Goal: Task Accomplishment & Management: Complete application form

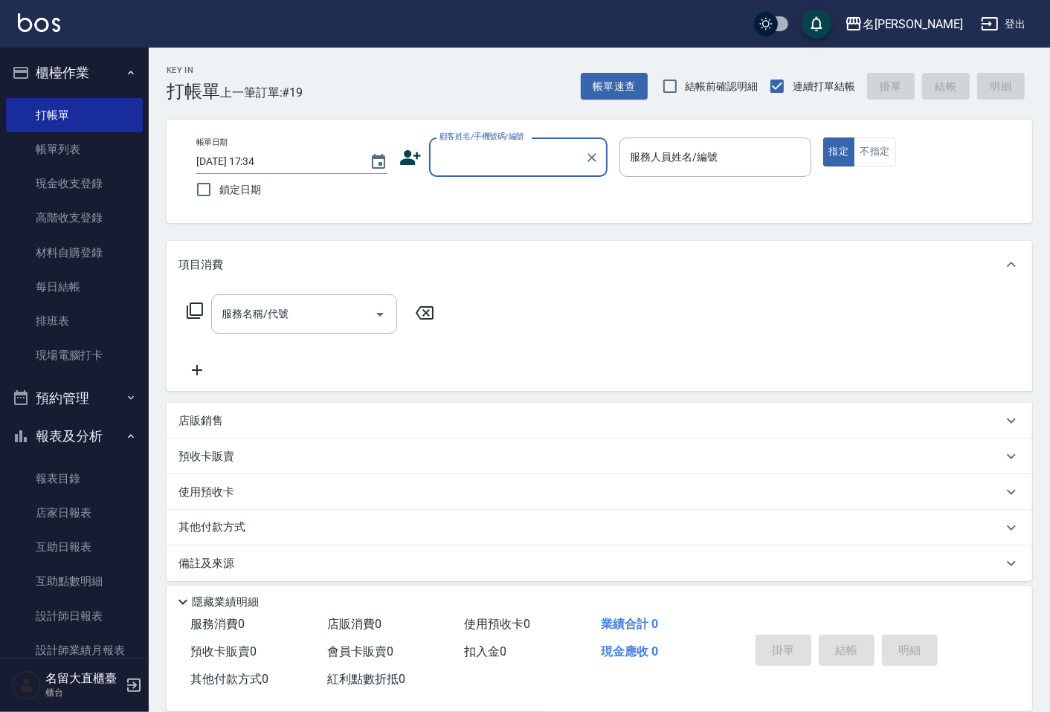
click at [432, 152] on div "顧客姓名/手機號碼/編號" at bounding box center [518, 157] width 178 height 39
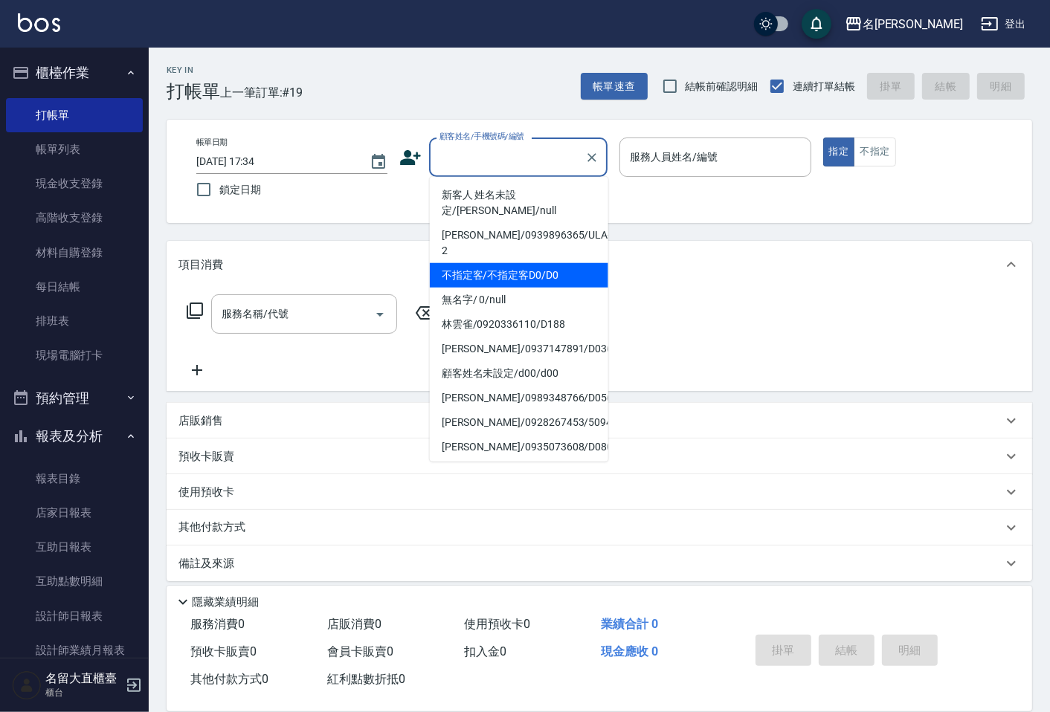
drag, startPoint x: 470, startPoint y: 248, endPoint x: 543, endPoint y: 225, distance: 76.4
click at [471, 263] on li "不指定客/不指定客D0/D0" at bounding box center [519, 275] width 178 height 25
type input "不指定客/不指定客D0/D0"
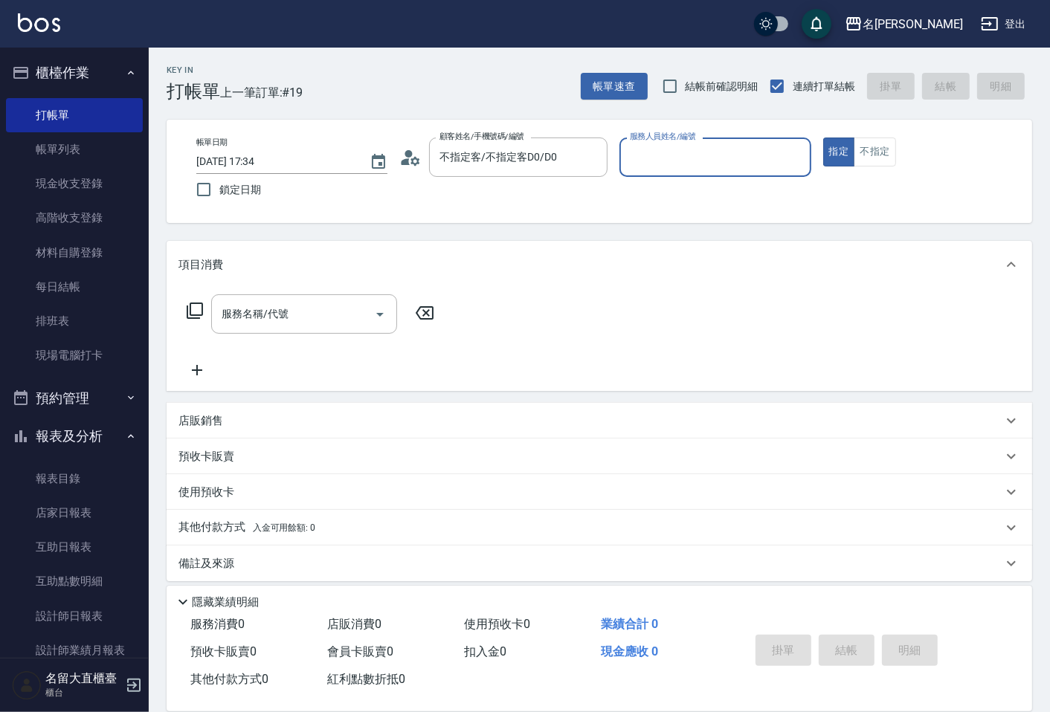
type input "[PERSON_NAME]3"
click at [526, 165] on input "不指定客/不指定客D0/D0" at bounding box center [507, 157] width 143 height 26
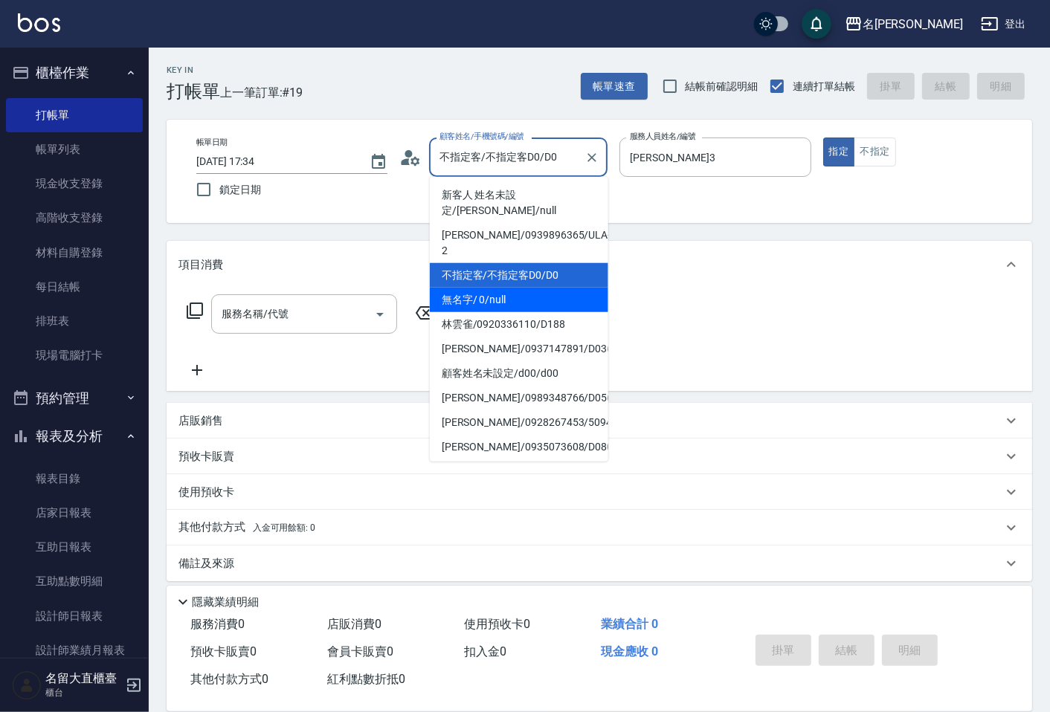
click at [493, 288] on li "無名字/ 0/null" at bounding box center [519, 300] width 178 height 25
type input "無名字/ 0/null"
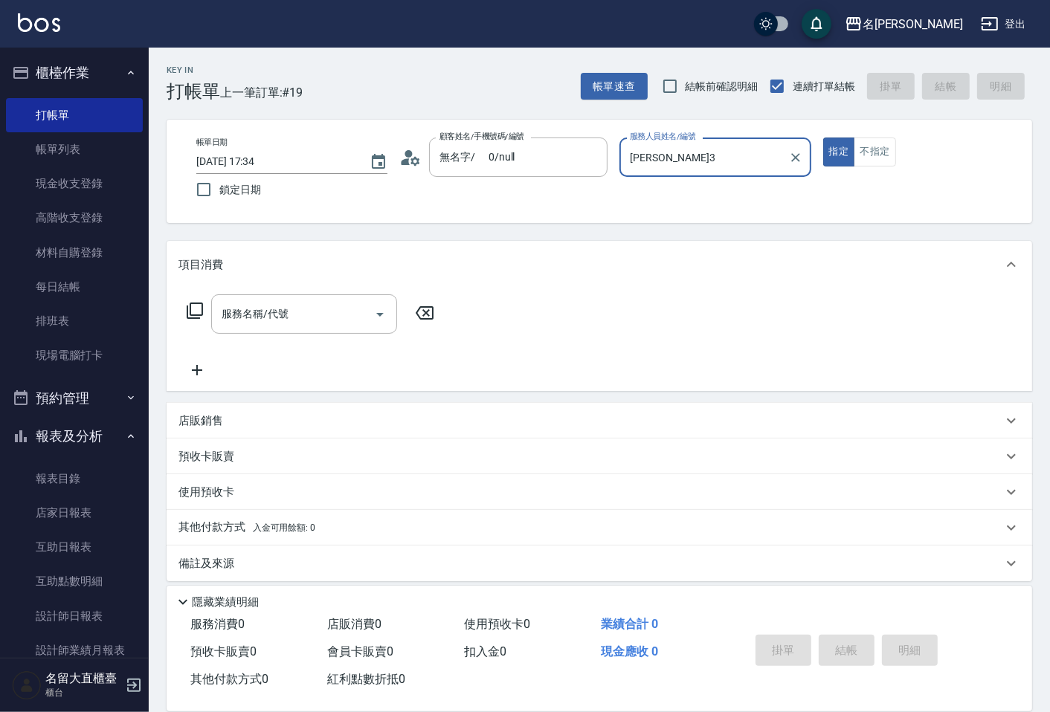
click at [652, 169] on input "[PERSON_NAME]3" at bounding box center [703, 157] width 155 height 26
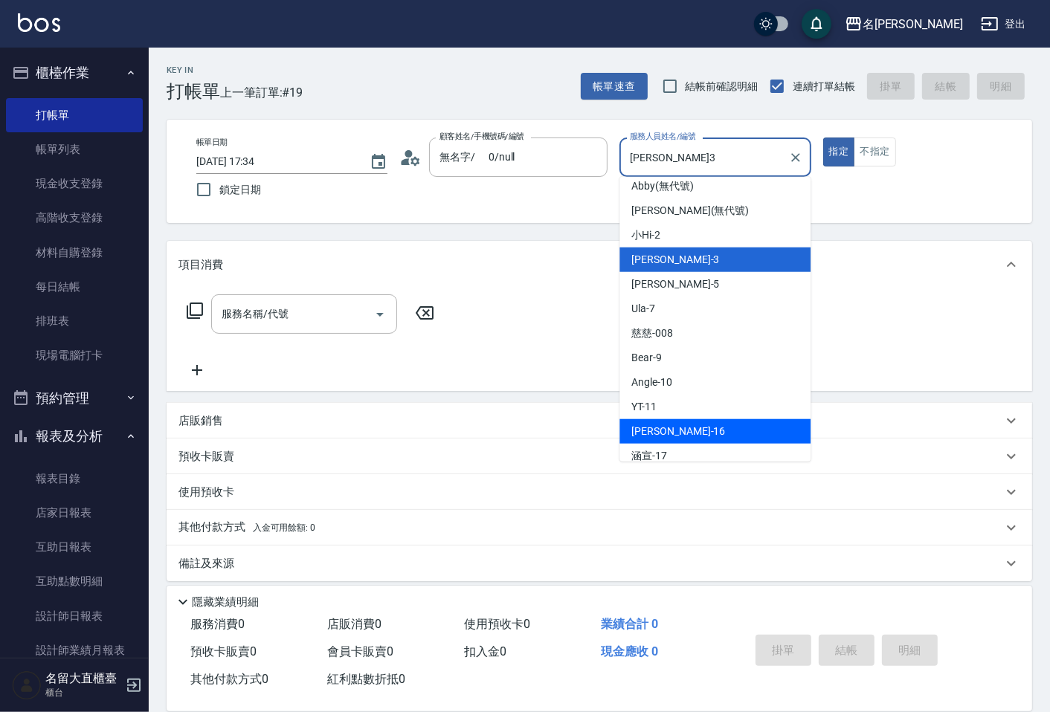
scroll to position [165, 0]
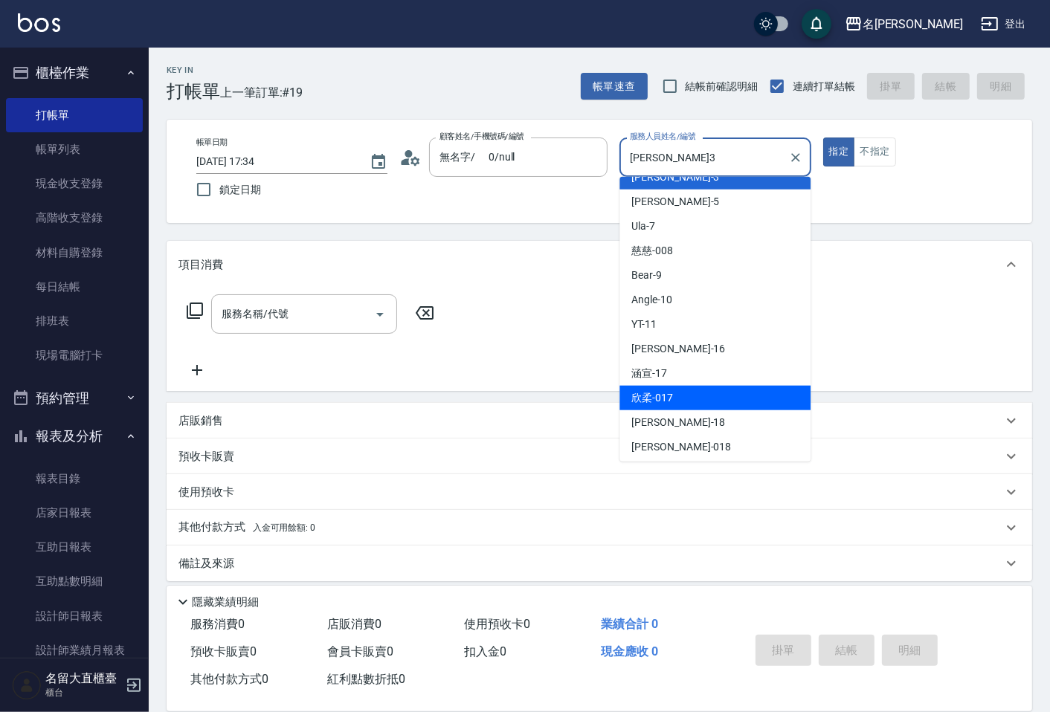
click at [674, 406] on div "欣柔 -017" at bounding box center [714, 398] width 191 height 25
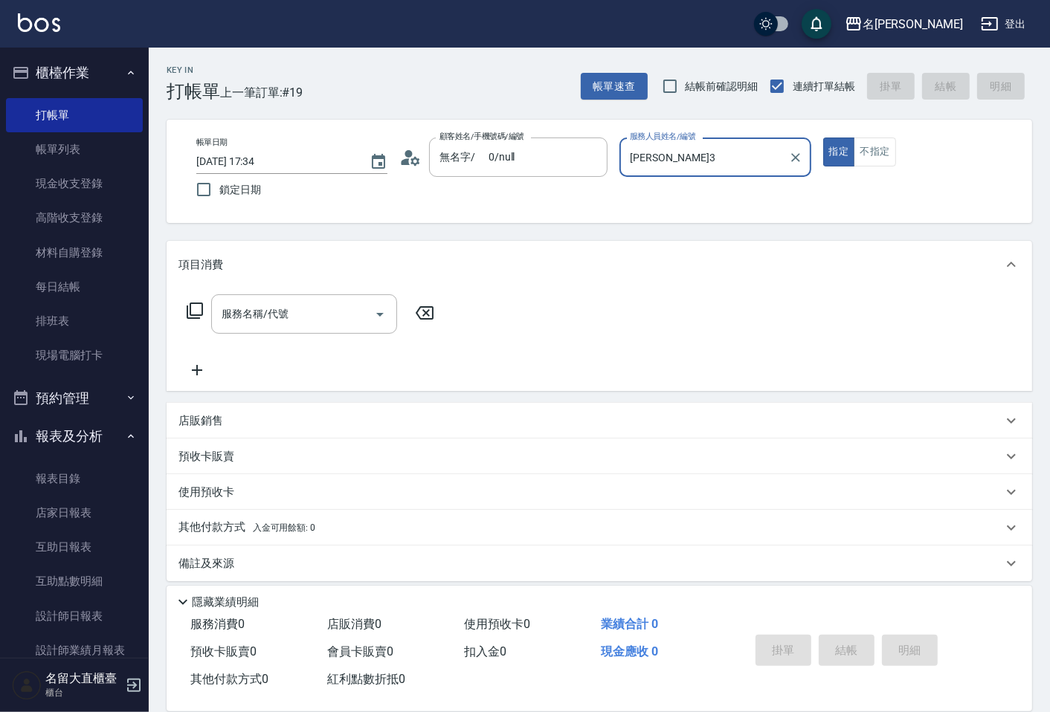
type input "欣柔-017"
click at [306, 327] on input "服務名稱/代號" at bounding box center [293, 314] width 150 height 26
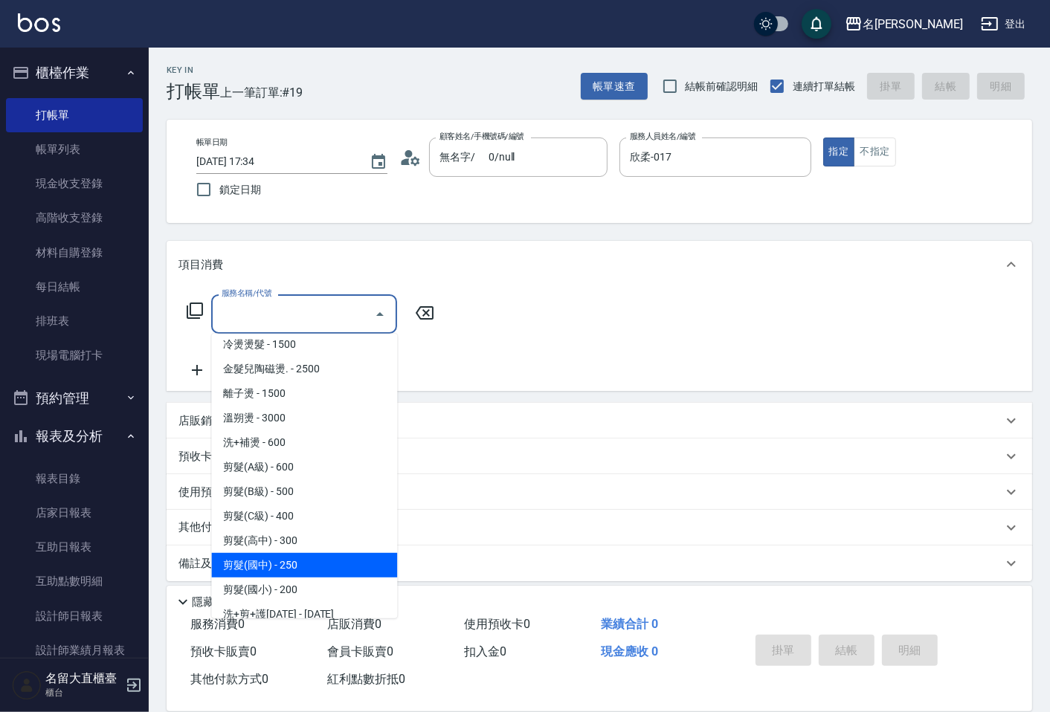
scroll to position [0, 0]
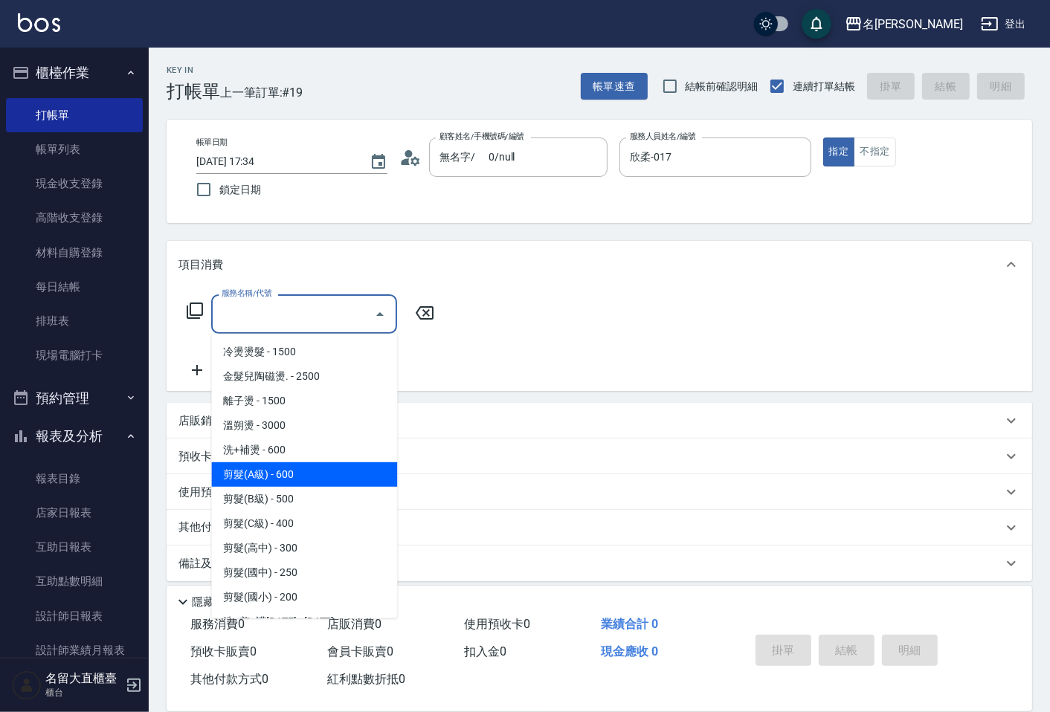
click at [278, 471] on span "剪髮(A級) - 600" at bounding box center [304, 474] width 186 height 25
type input "剪髮(A級)(301)"
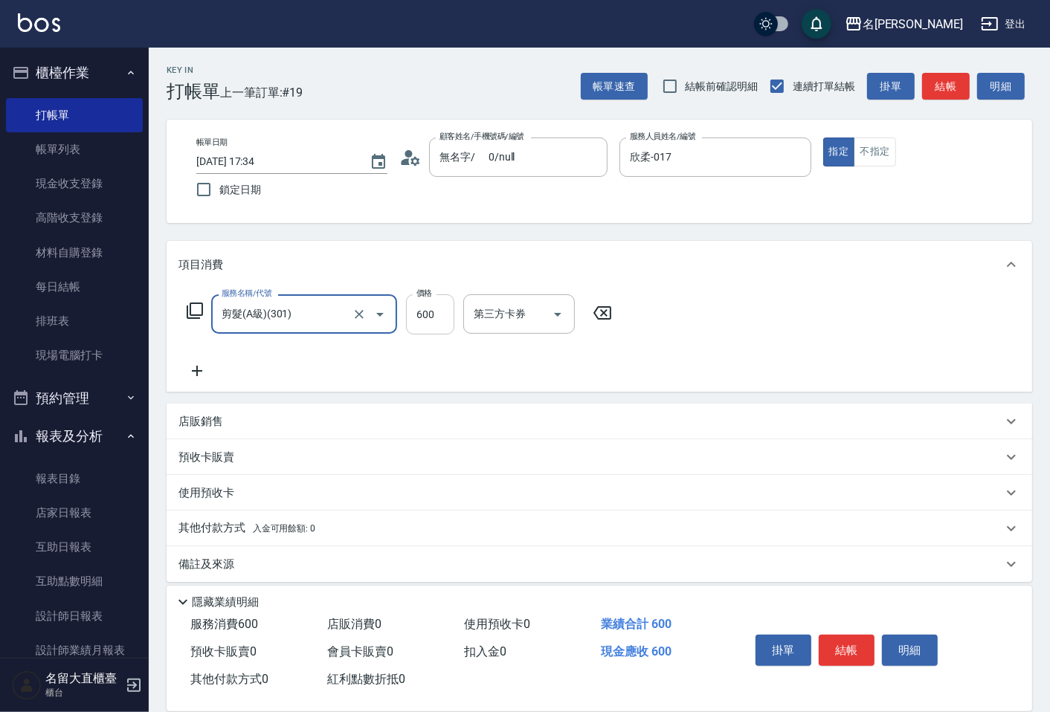
click at [429, 313] on input "600" at bounding box center [430, 314] width 48 height 40
type input "200"
click at [184, 376] on icon at bounding box center [196, 371] width 37 height 18
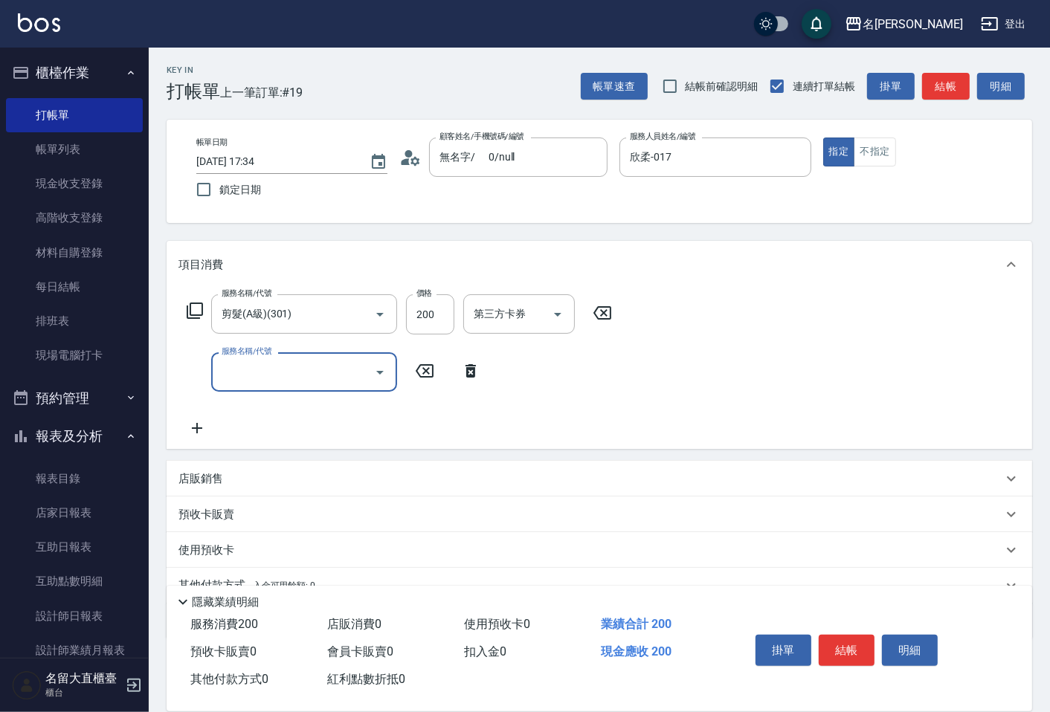
click at [216, 368] on div "服務名稱/代號" at bounding box center [304, 371] width 186 height 39
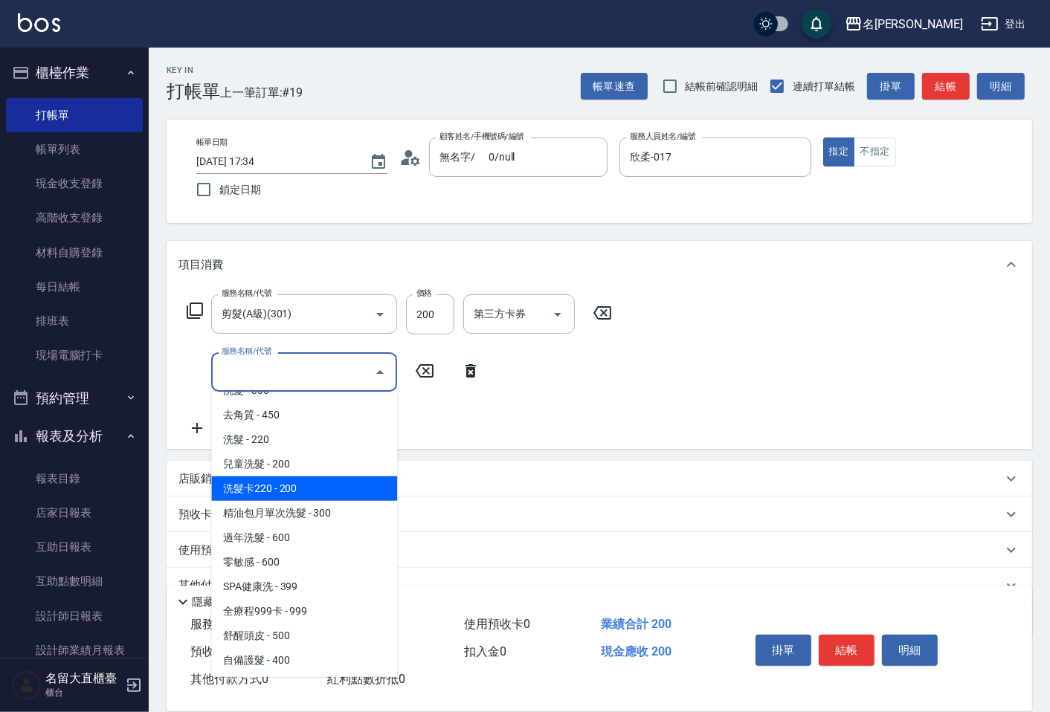
scroll to position [330, 0]
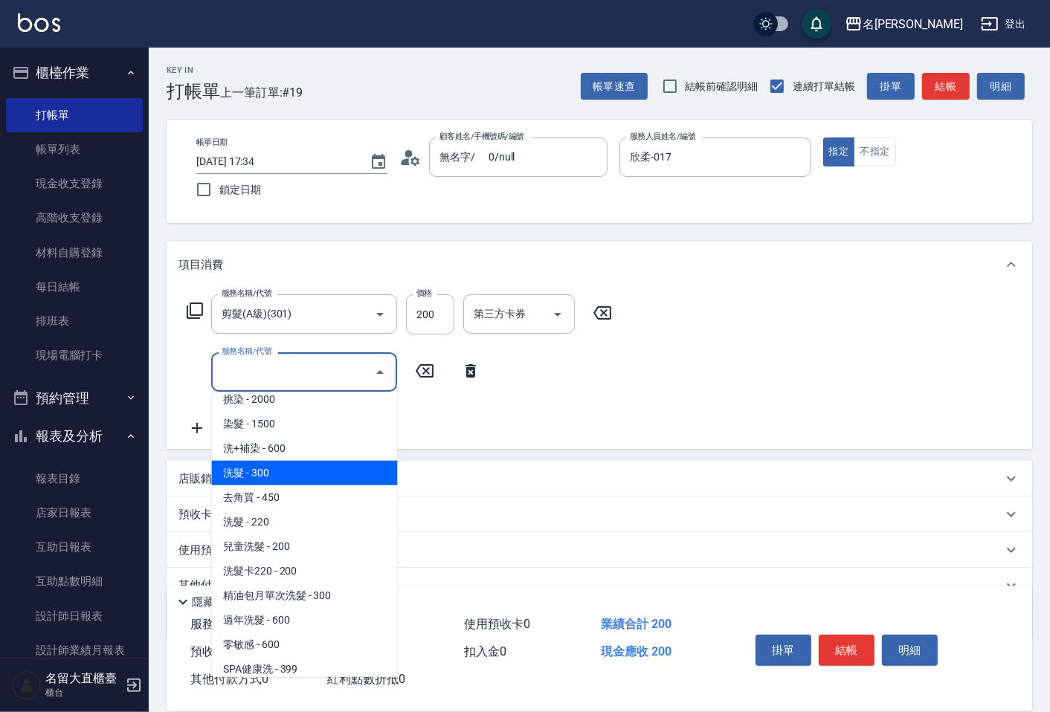
click at [280, 467] on span "洗髮 - 300" at bounding box center [304, 473] width 186 height 25
type input "洗髮(500)"
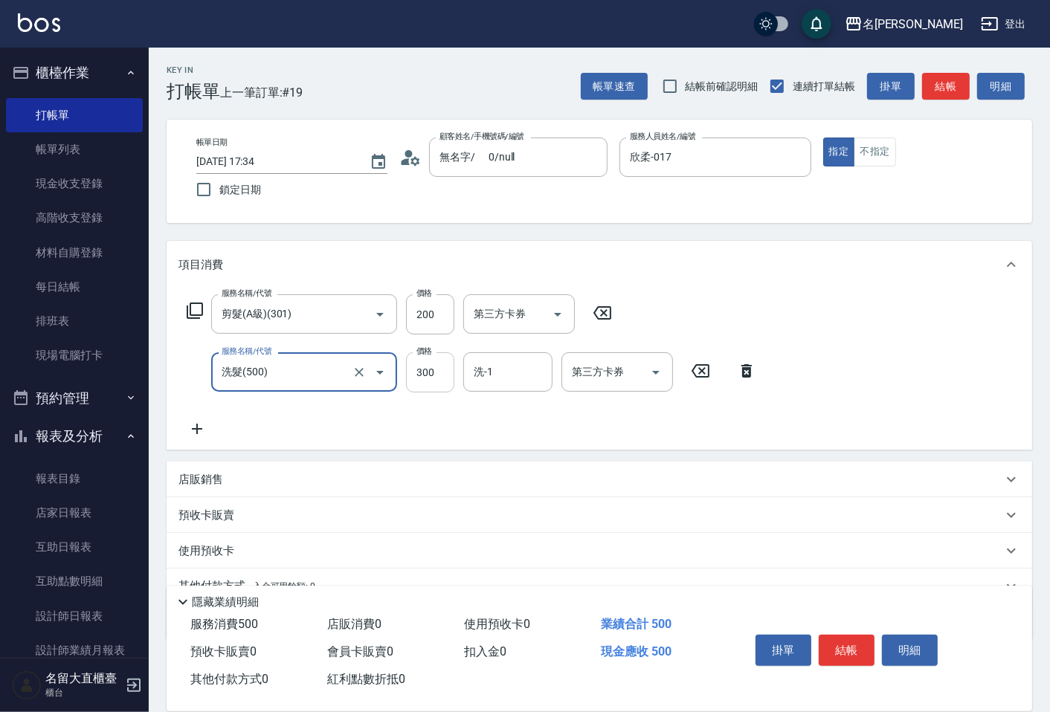
click at [417, 380] on input "300" at bounding box center [430, 372] width 48 height 40
type input "350"
click at [198, 436] on icon at bounding box center [196, 429] width 37 height 18
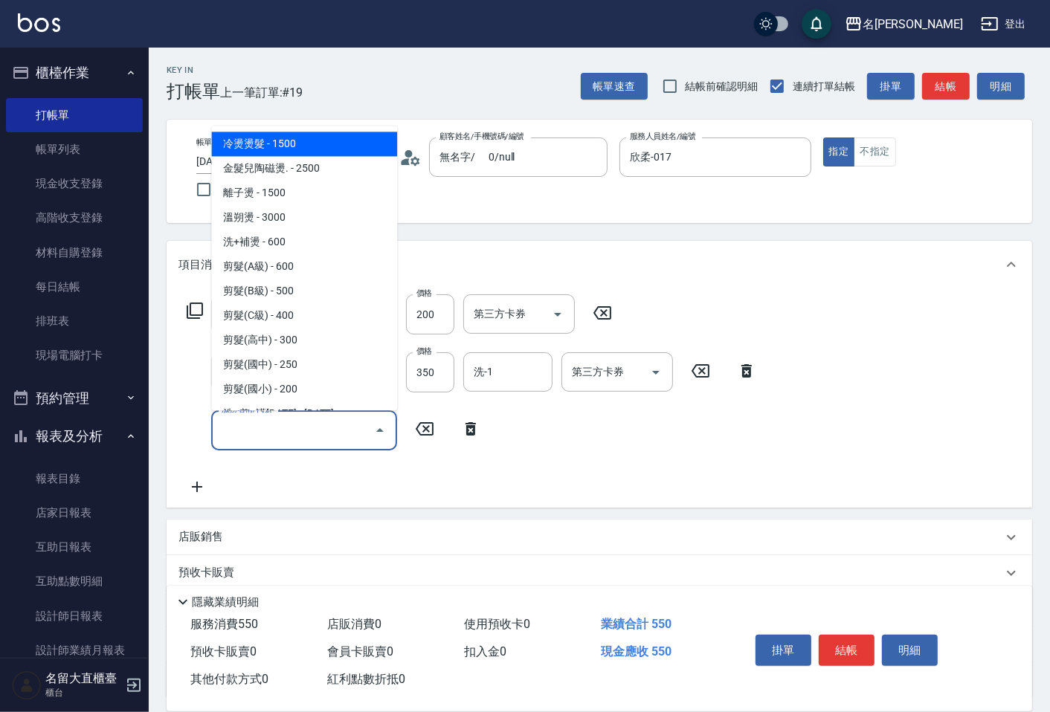
click at [248, 429] on input "服務名稱/代號" at bounding box center [293, 430] width 150 height 26
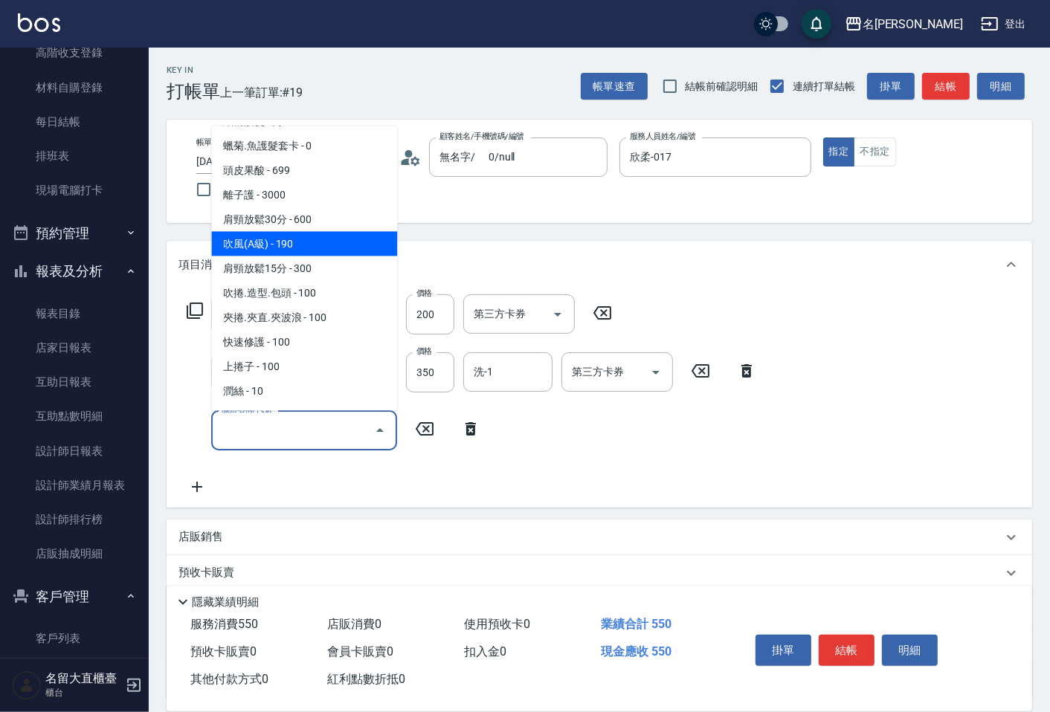
scroll to position [1239, 0]
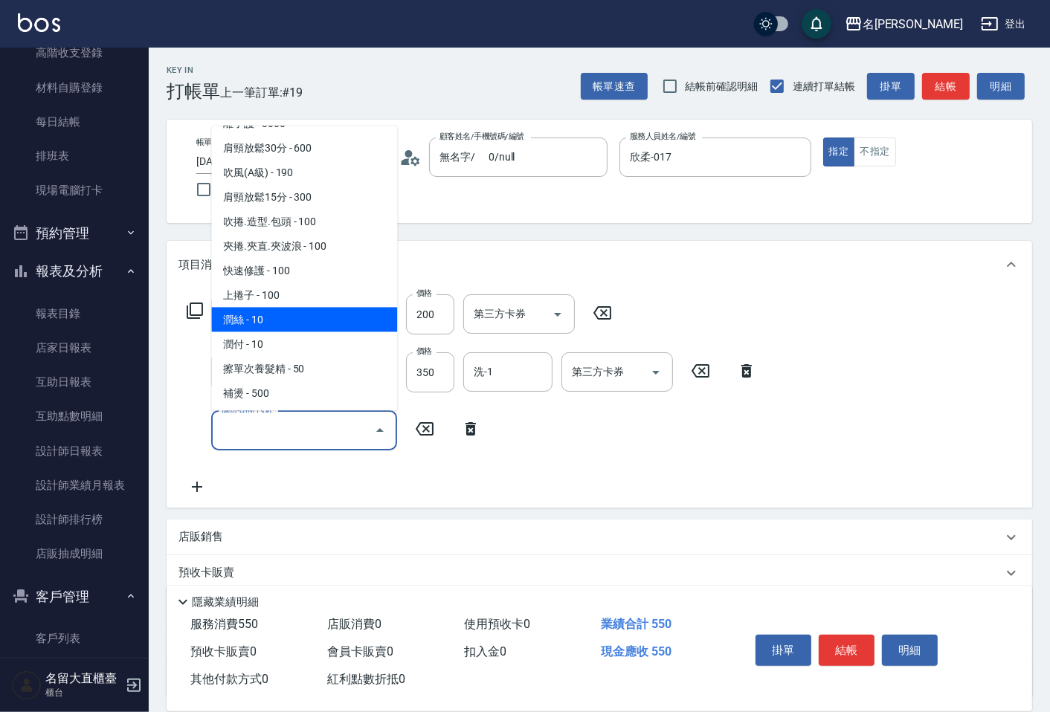
click at [280, 308] on span "潤絲 - 10" at bounding box center [304, 319] width 186 height 25
type input "潤絲(802)"
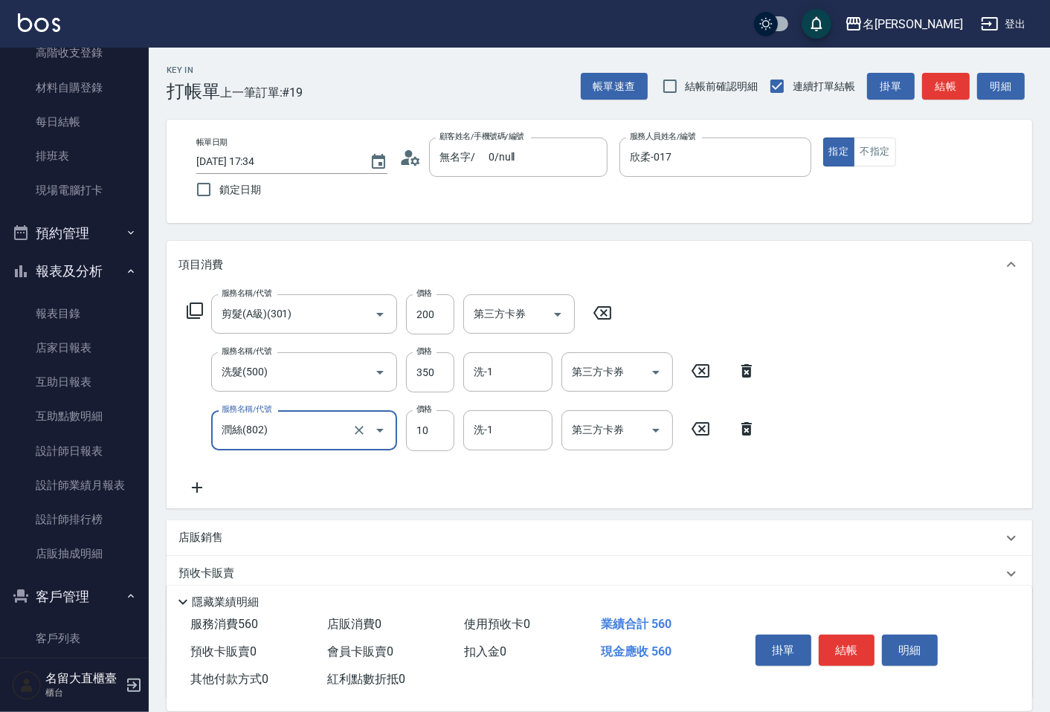
click at [426, 414] on label "價格" at bounding box center [424, 409] width 16 height 11
click at [426, 414] on input "10" at bounding box center [430, 430] width 48 height 40
click at [440, 435] on input "10" at bounding box center [430, 430] width 48 height 40
type input "20"
click at [835, 635] on button "結帳" at bounding box center [847, 650] width 56 height 31
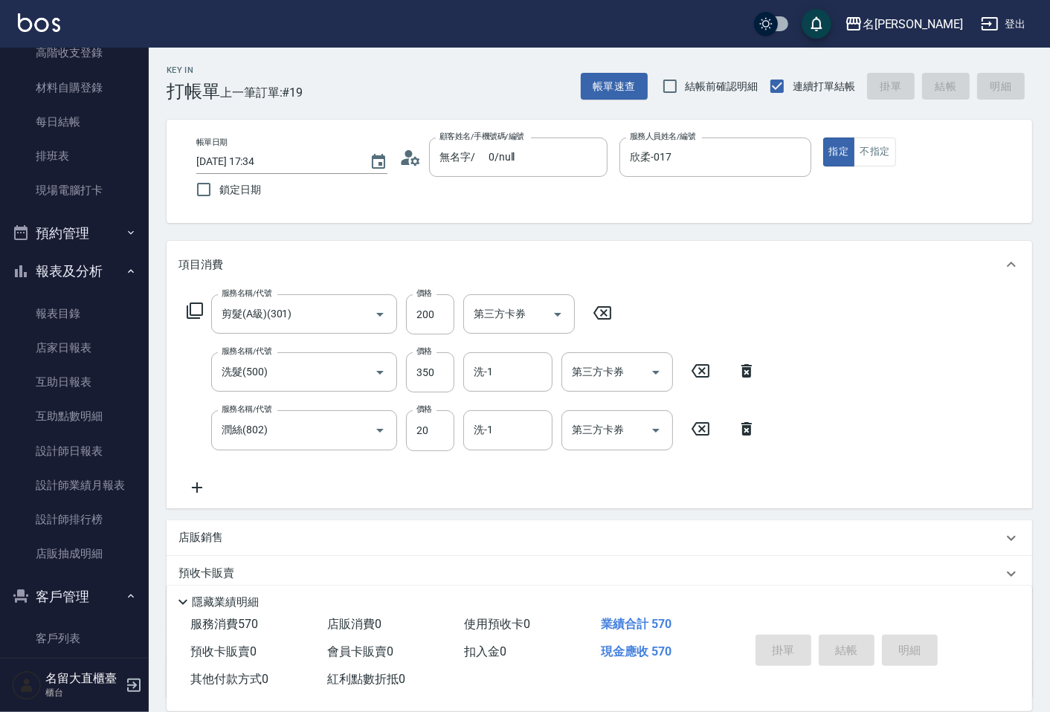
type input "[DATE] 18:11"
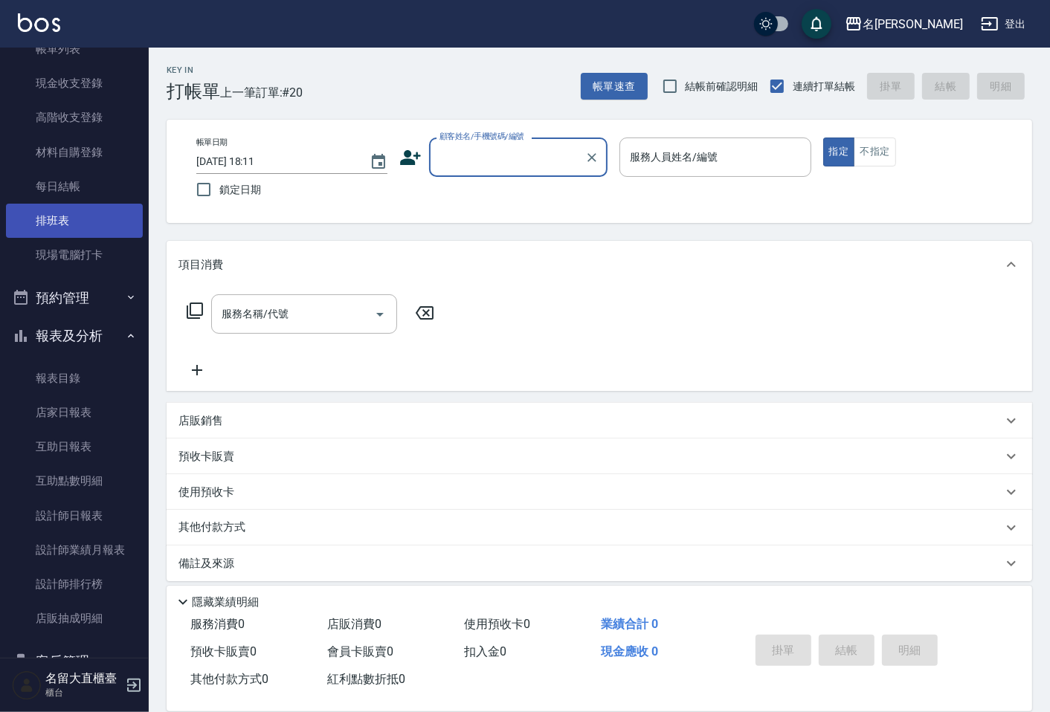
scroll to position [83, 0]
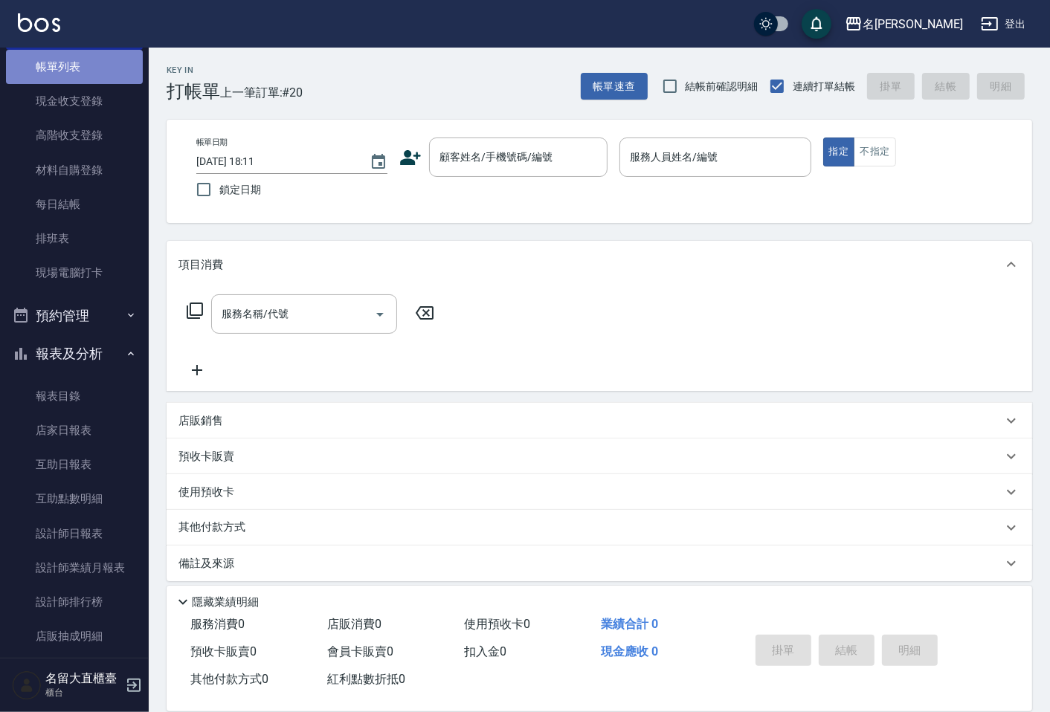
click at [88, 72] on link "帳單列表" at bounding box center [74, 67] width 137 height 34
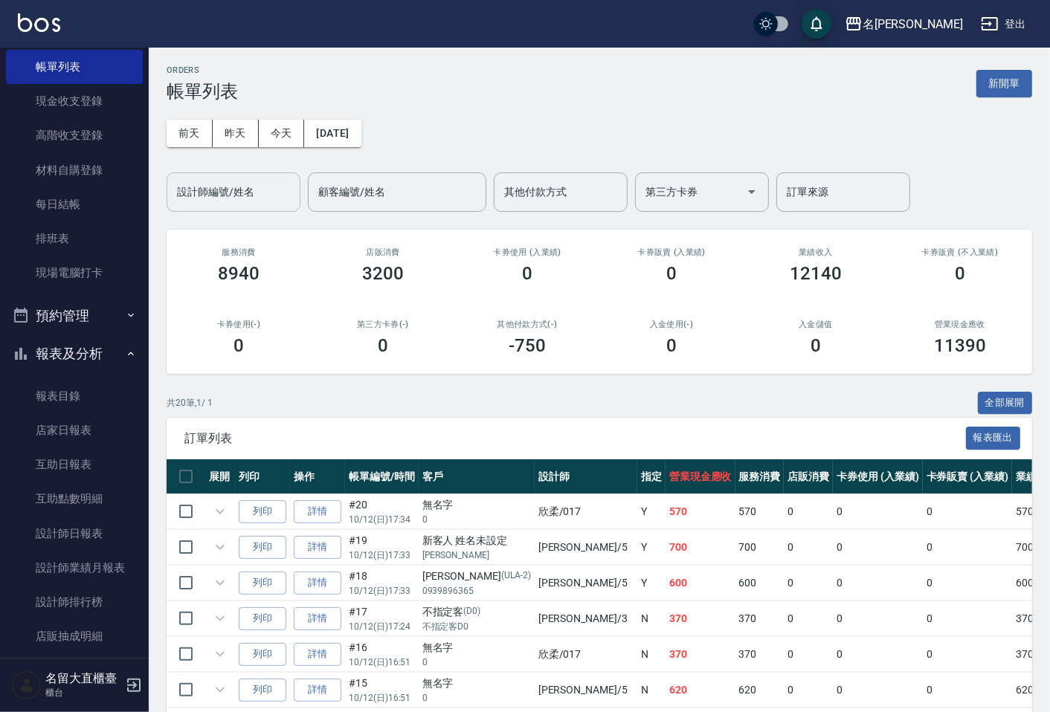
click at [224, 175] on div "設計師編號/姓名" at bounding box center [234, 191] width 134 height 39
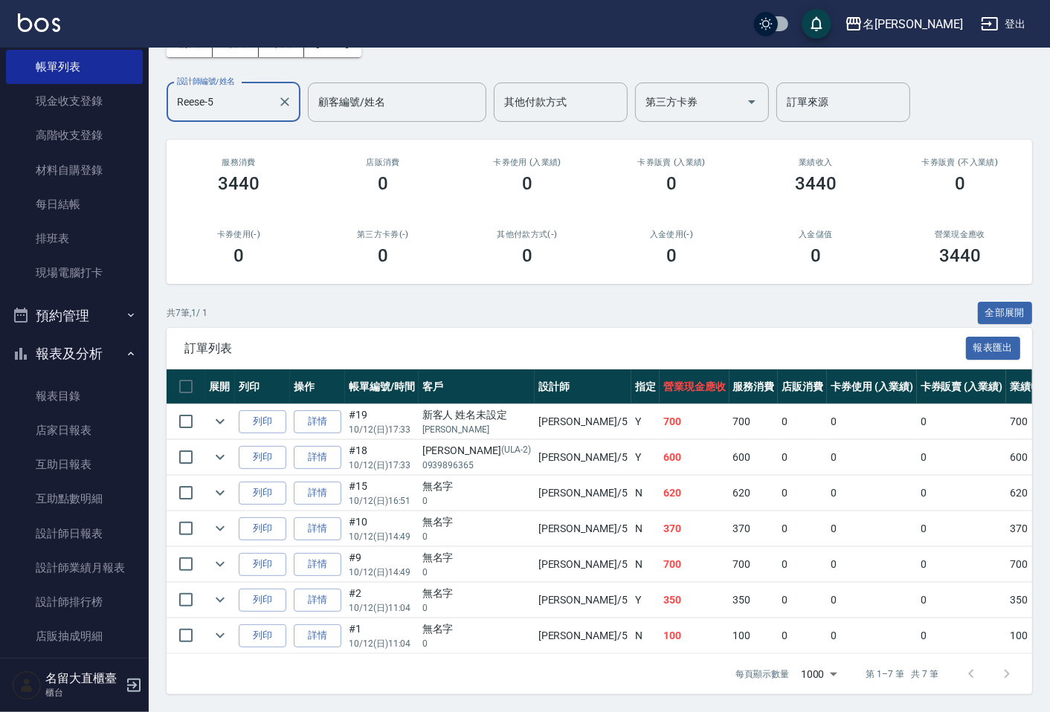
scroll to position [103, 0]
type input "Reese-5"
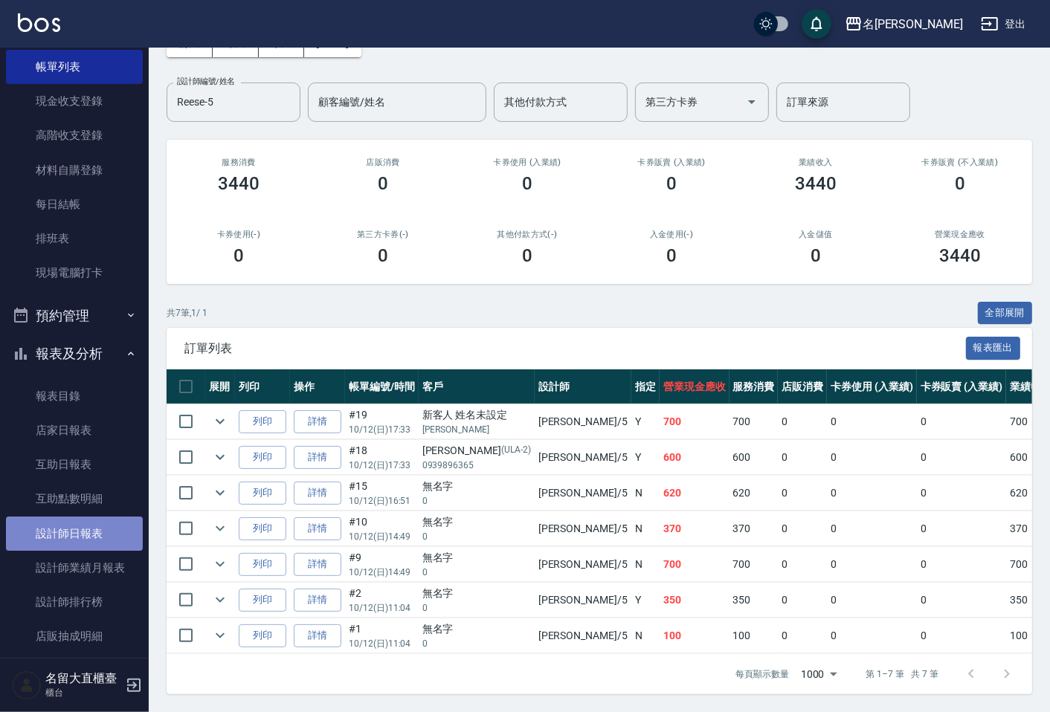
click at [102, 538] on link "設計師日報表" at bounding box center [74, 534] width 137 height 34
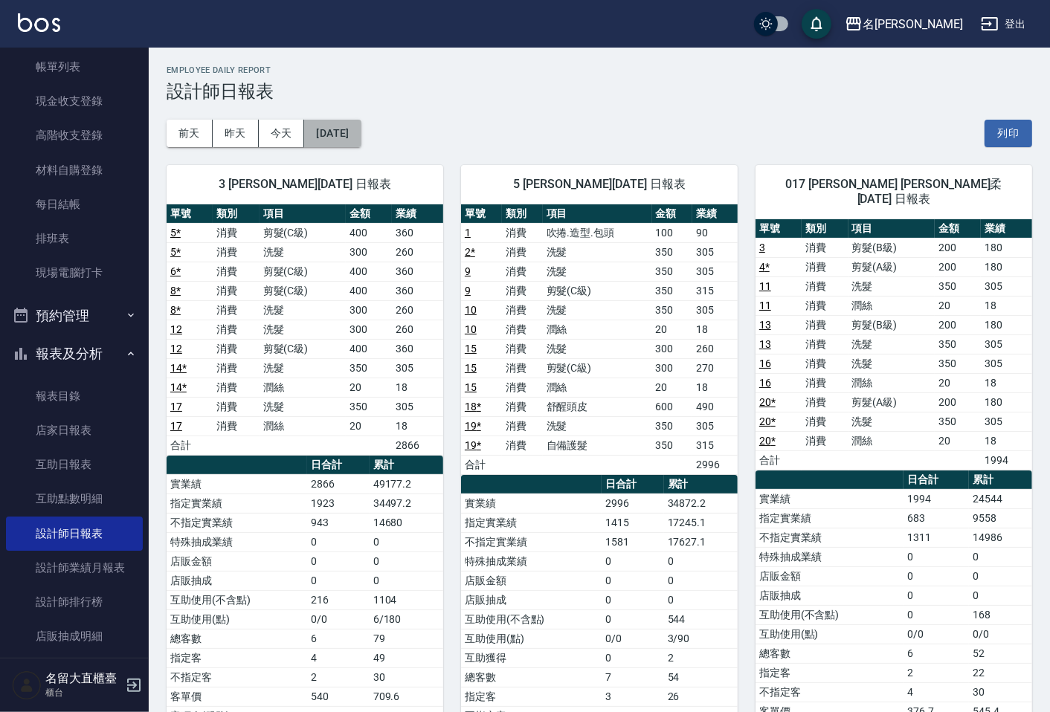
click at [361, 125] on button "[DATE]" at bounding box center [332, 134] width 57 height 28
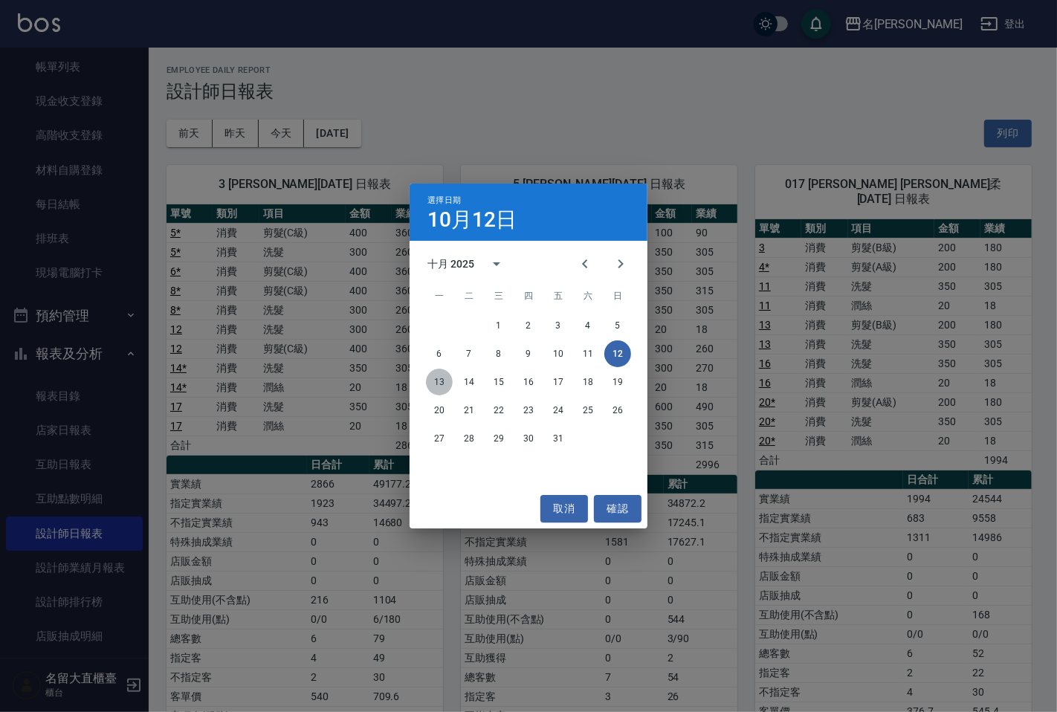
click at [439, 383] on button "13" at bounding box center [439, 382] width 27 height 27
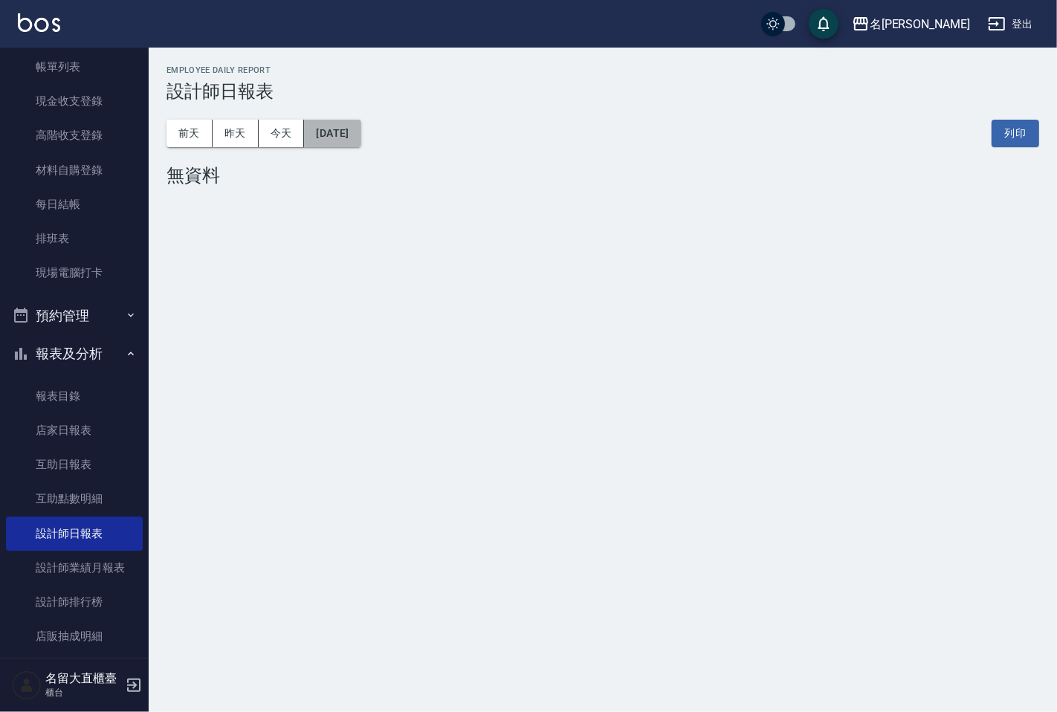
click at [361, 136] on button "[DATE]" at bounding box center [332, 134] width 57 height 28
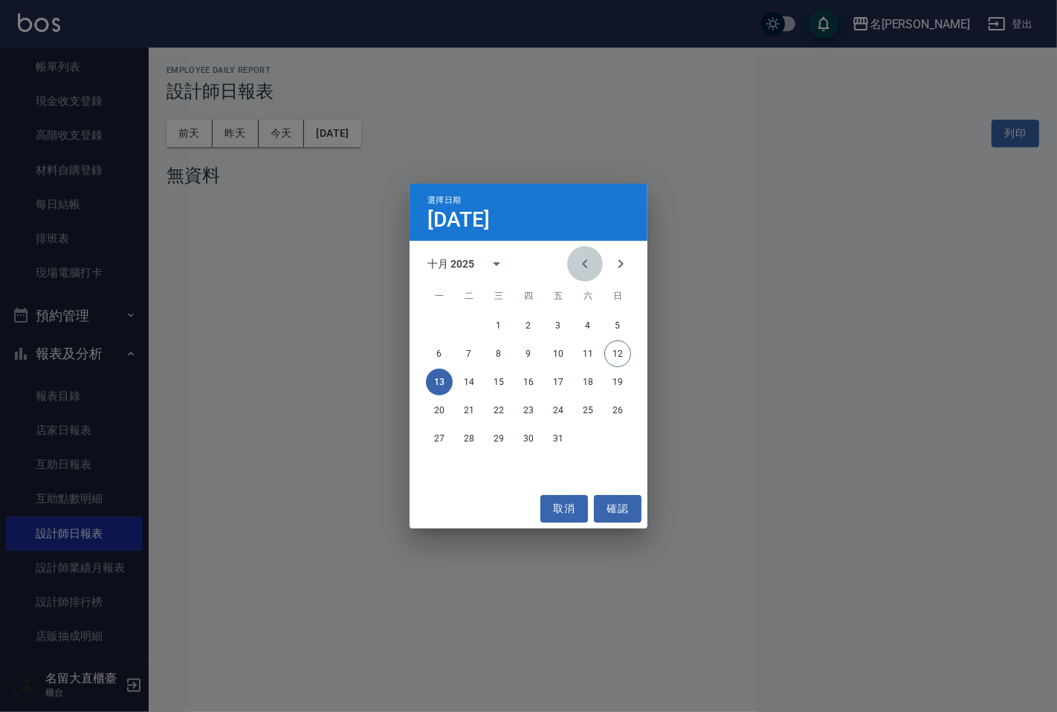
click at [585, 261] on icon "Previous month" at bounding box center [584, 263] width 5 height 9
click at [588, 351] on button "13" at bounding box center [588, 354] width 27 height 27
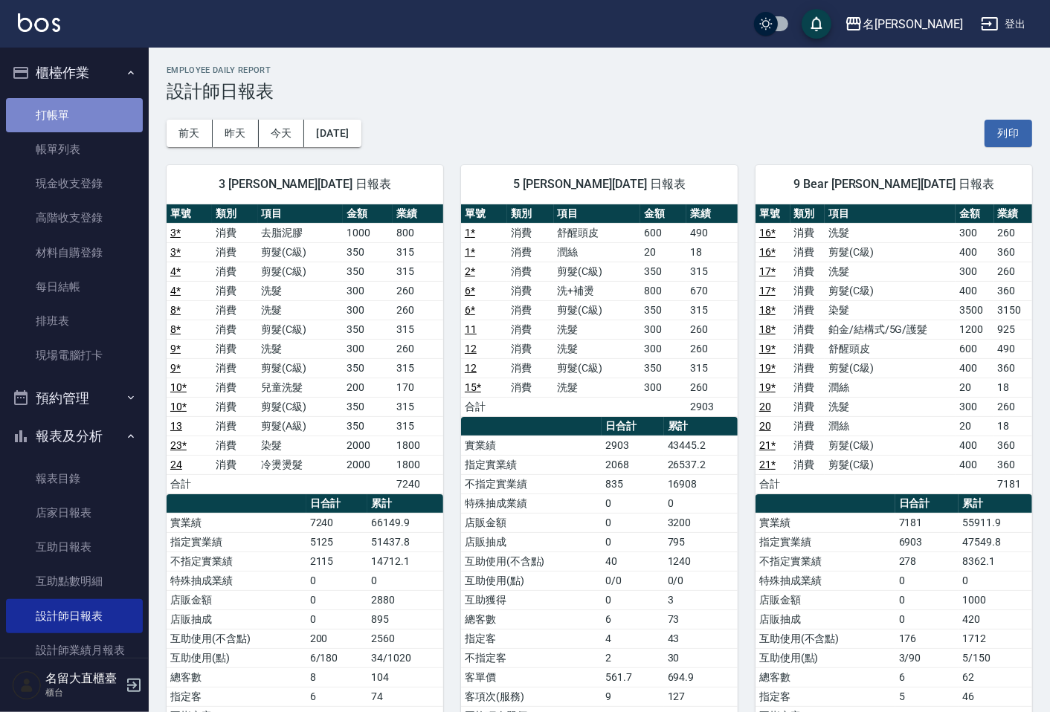
click at [119, 110] on link "打帳單" at bounding box center [74, 115] width 137 height 34
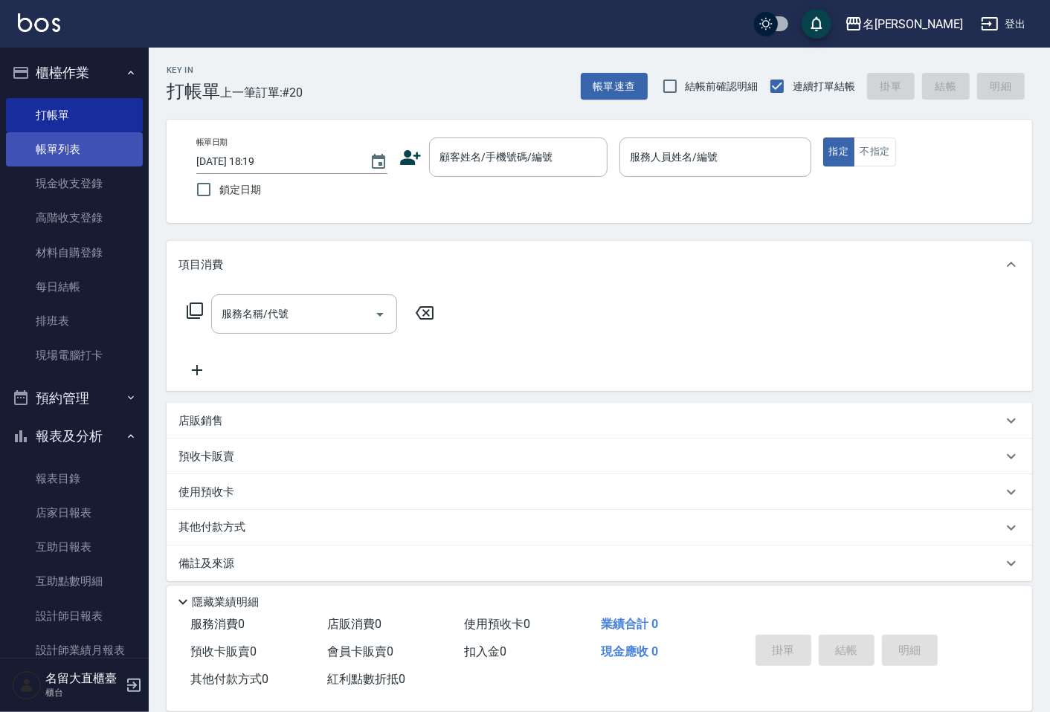
drag, startPoint x: 120, startPoint y: 110, endPoint x: 84, endPoint y: 146, distance: 51.0
click at [84, 146] on link "帳單列表" at bounding box center [74, 149] width 137 height 34
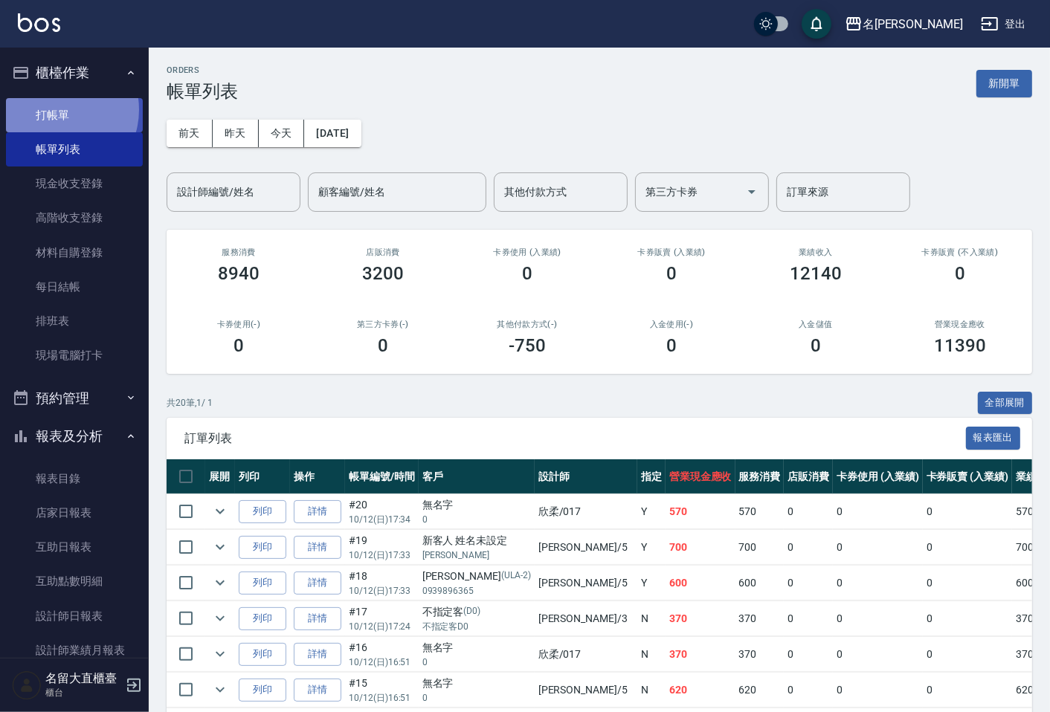
click at [57, 109] on link "打帳單" at bounding box center [74, 115] width 137 height 34
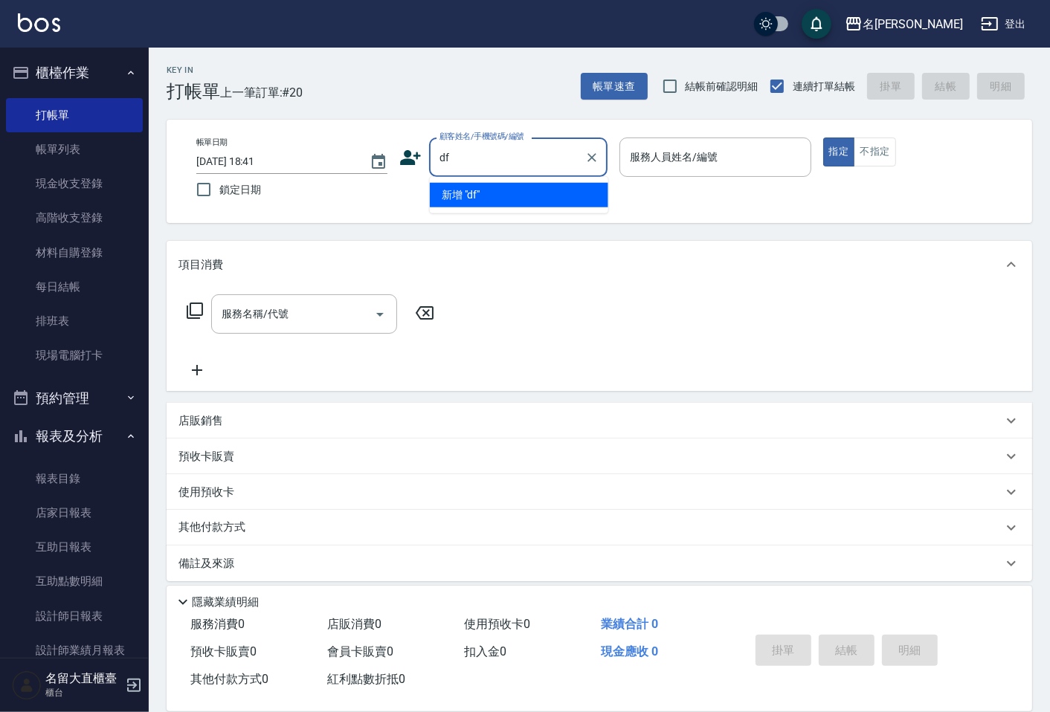
type input "d"
type input "f0044"
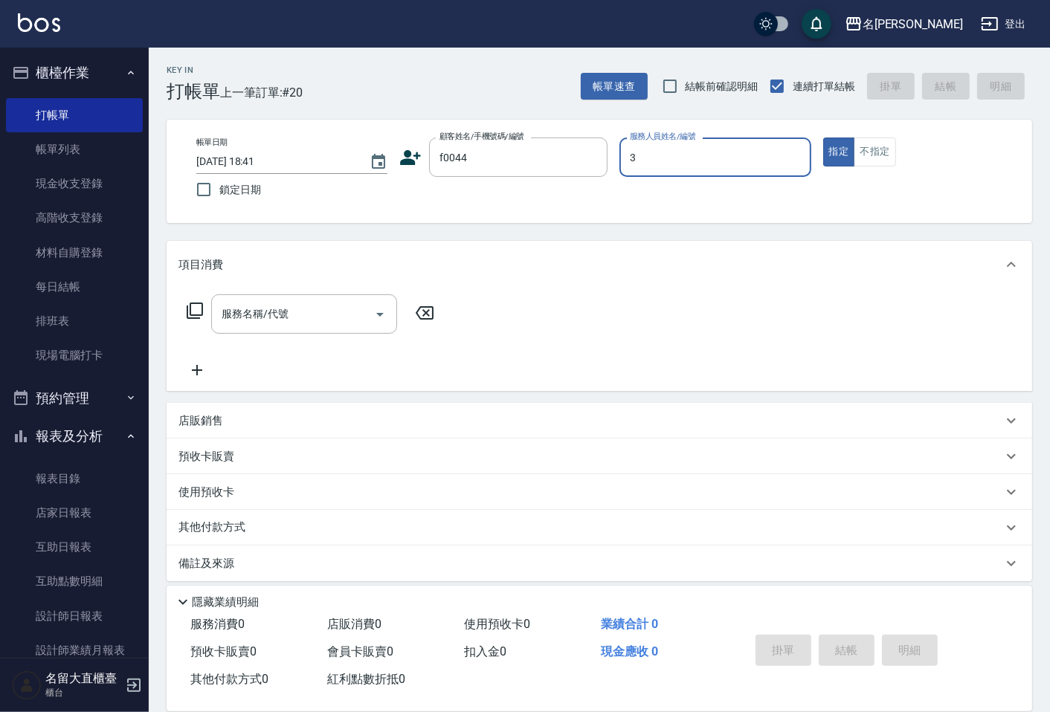
type input "[PERSON_NAME]3"
type button "true"
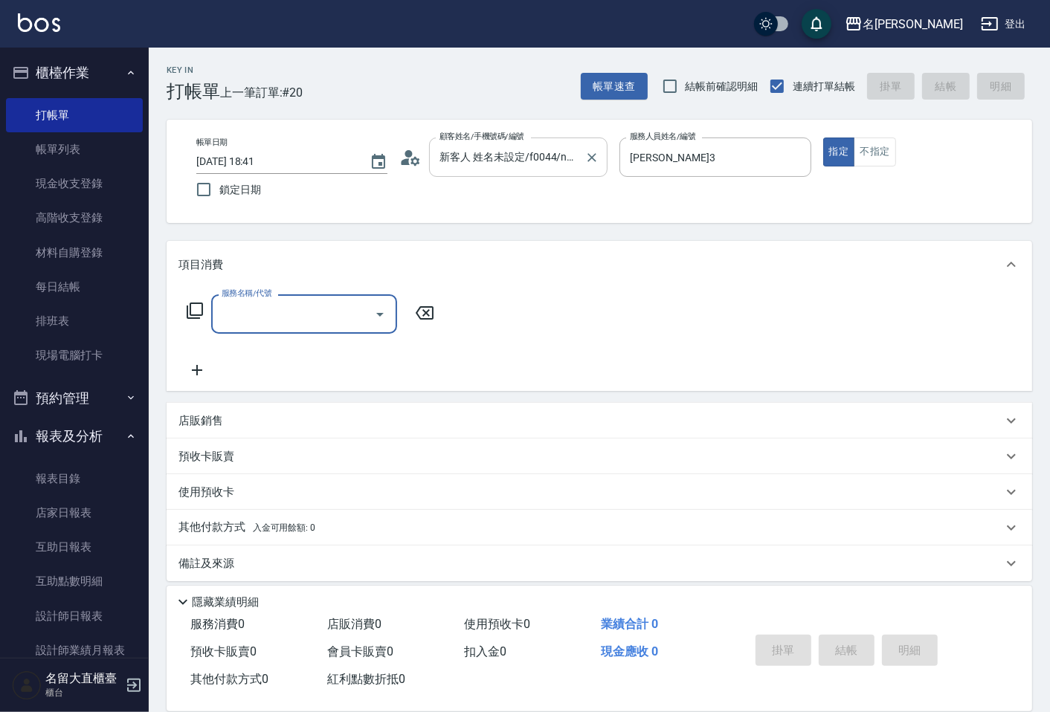
click at [463, 170] on input "新客人 姓名未設定/f0044/null" at bounding box center [507, 157] width 143 height 26
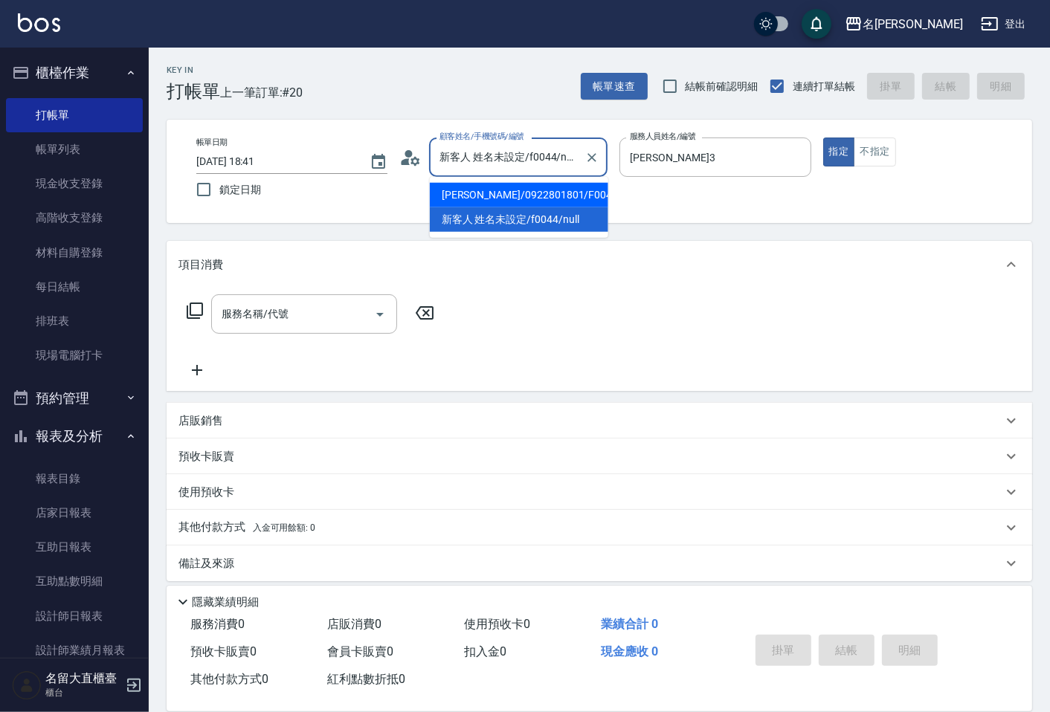
click at [468, 192] on li "[PERSON_NAME]/0922801801/F0044" at bounding box center [519, 195] width 178 height 25
type input "[PERSON_NAME]/0922801801/F0044"
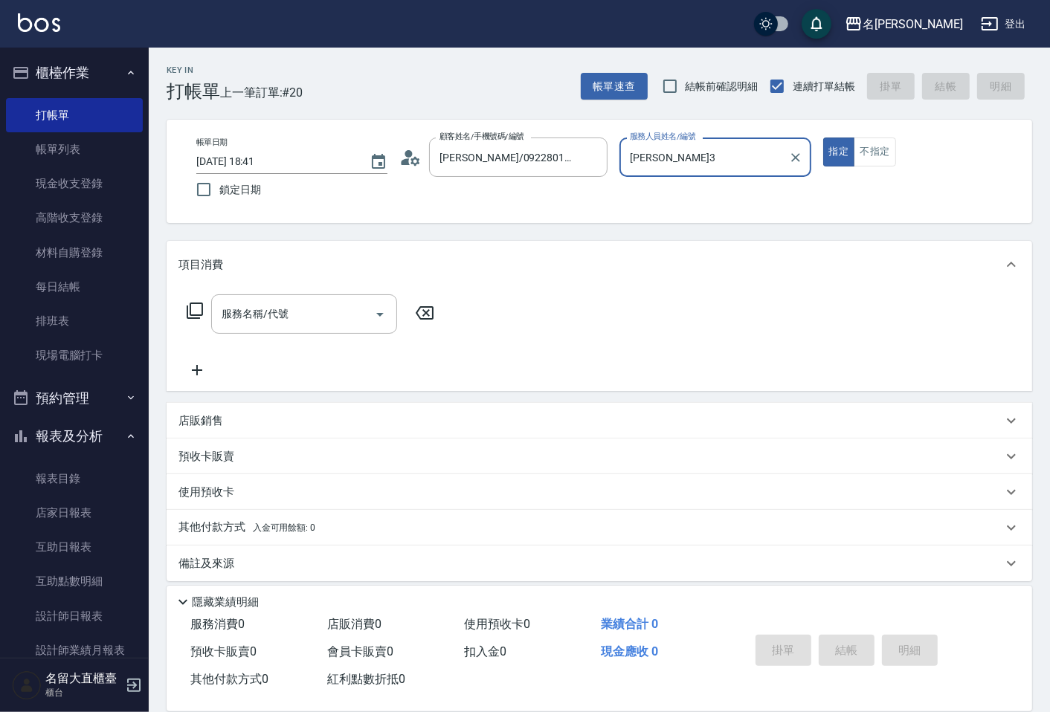
click at [823, 138] on button "指定" at bounding box center [839, 152] width 32 height 29
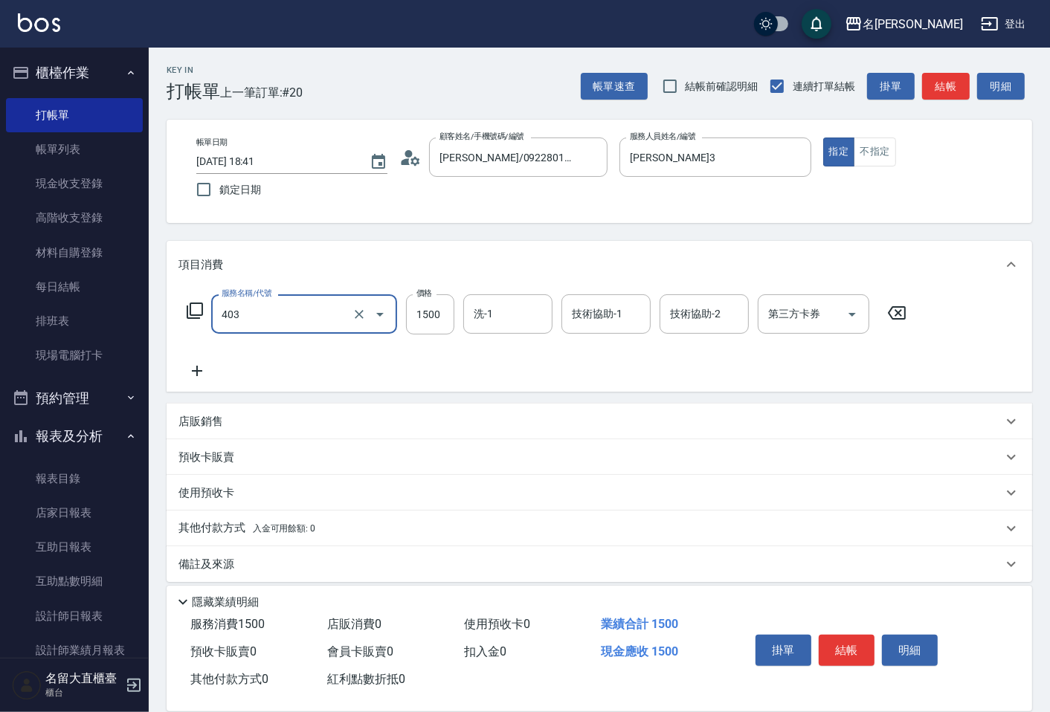
type input "染髮(403)"
type input "1350"
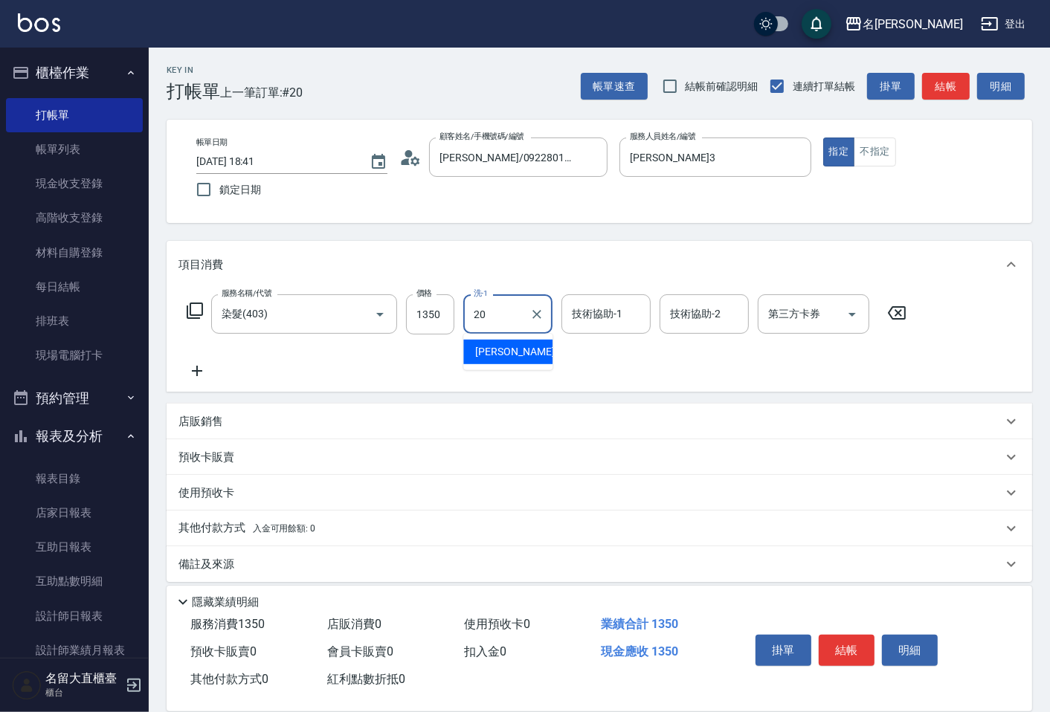
type input "詩雅-20"
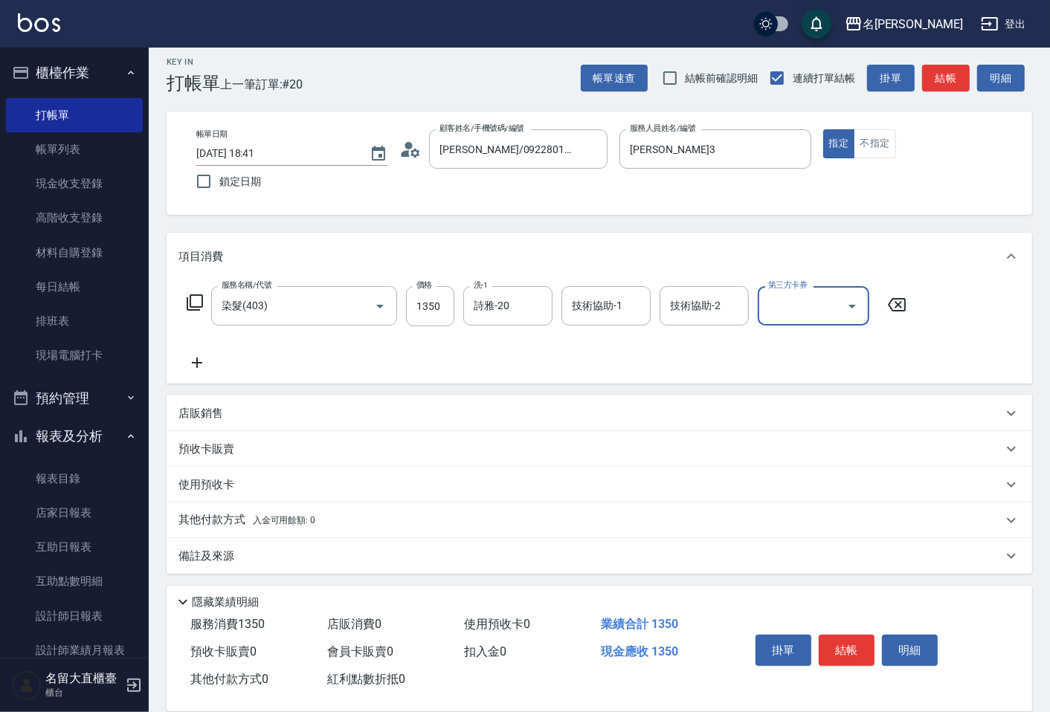
scroll to position [10, 0]
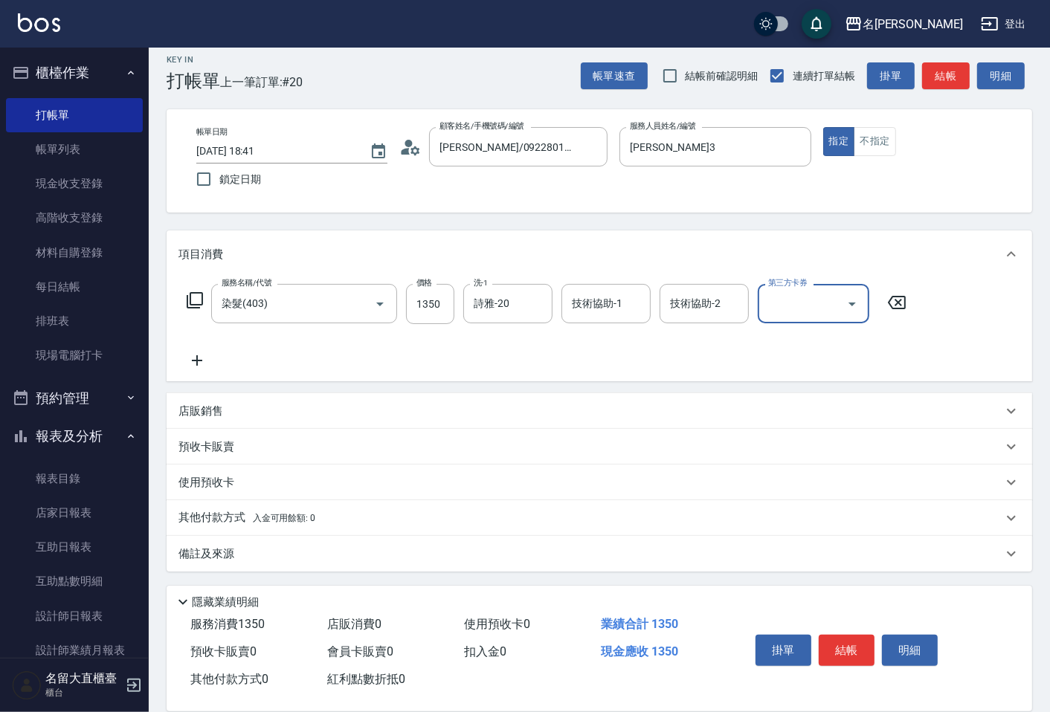
click at [228, 546] on p "備註及來源" at bounding box center [206, 554] width 56 height 16
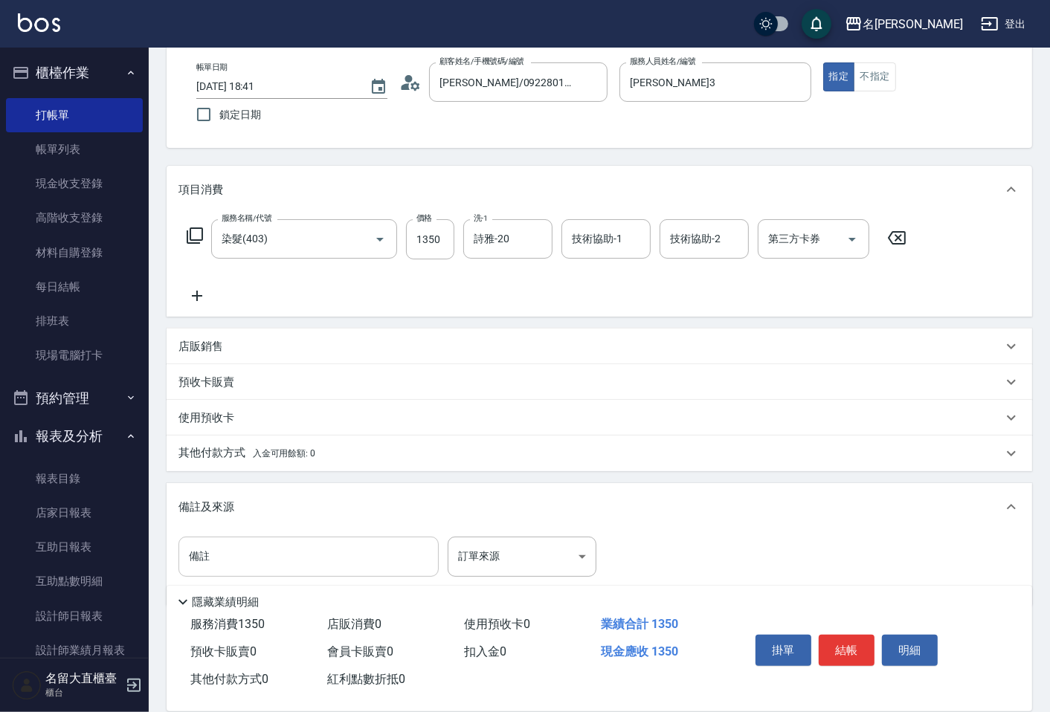
scroll to position [109, 0]
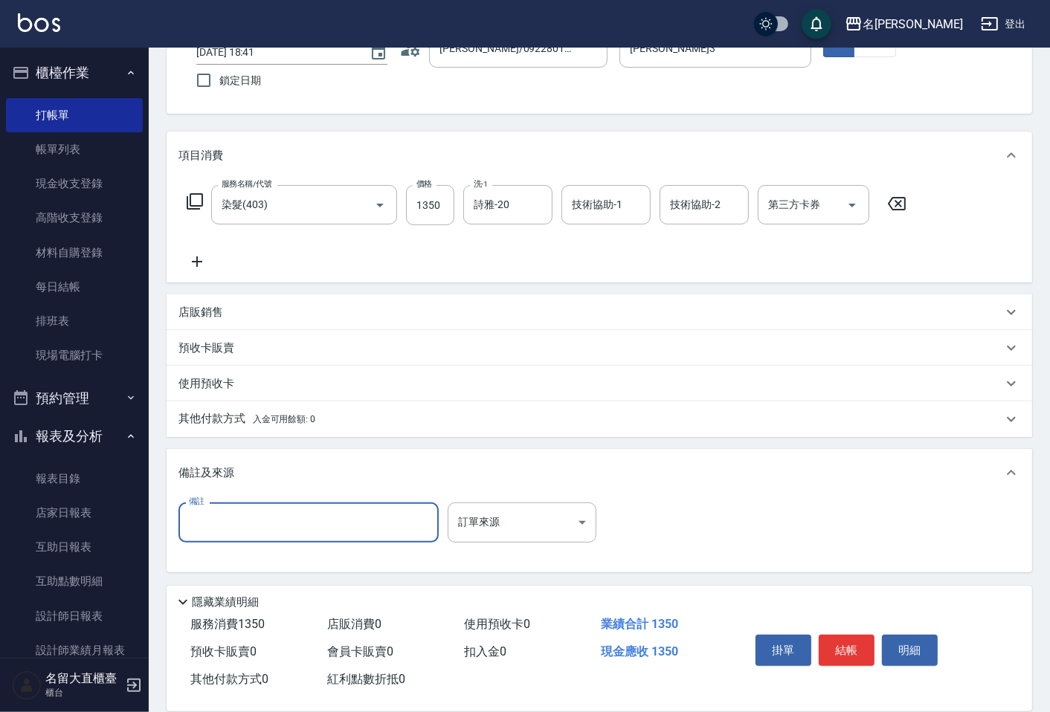
click at [232, 533] on input "備註" at bounding box center [308, 523] width 260 height 40
type input "蒸350燈10+10分"
click at [831, 637] on button "結帳" at bounding box center [847, 650] width 56 height 31
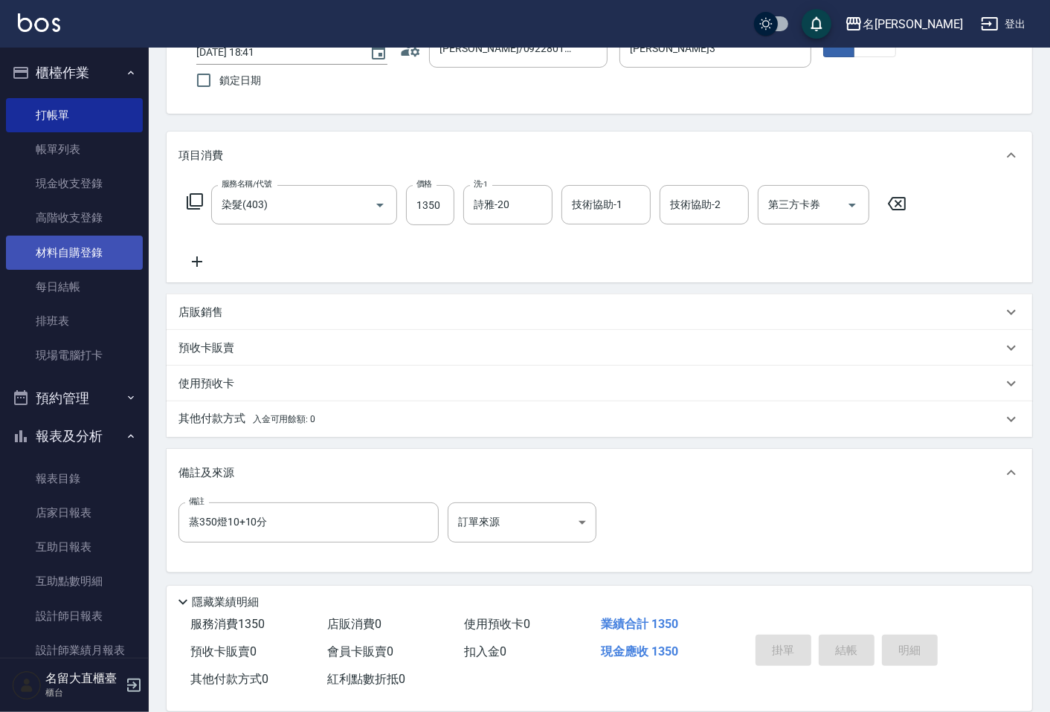
type input "[DATE] 18:42"
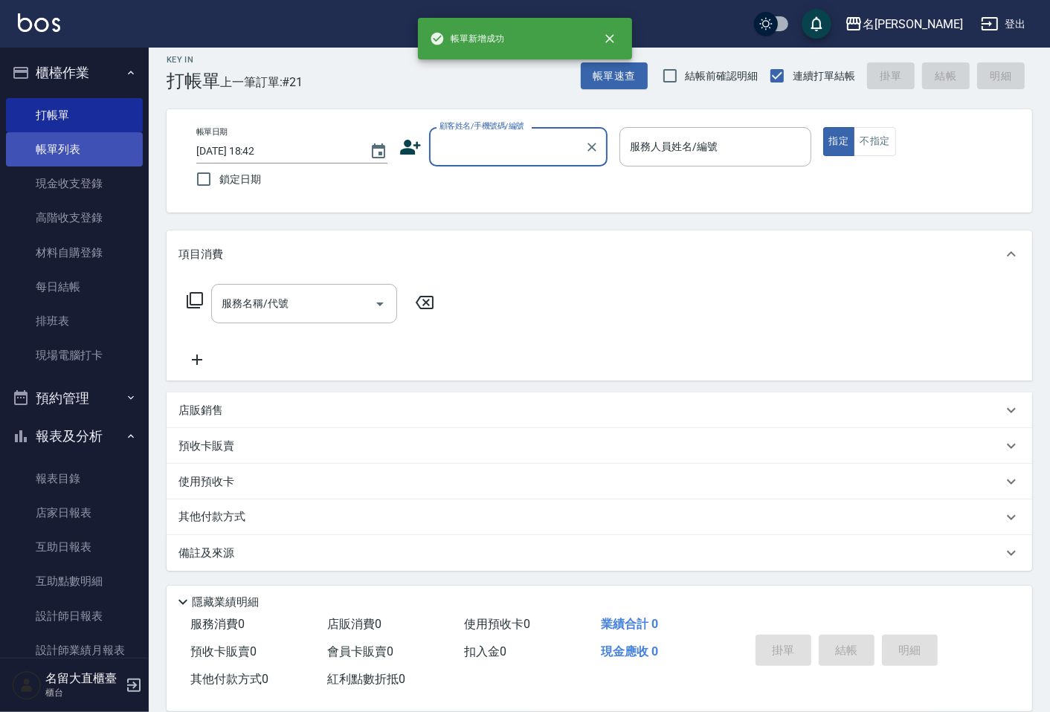
scroll to position [10, 0]
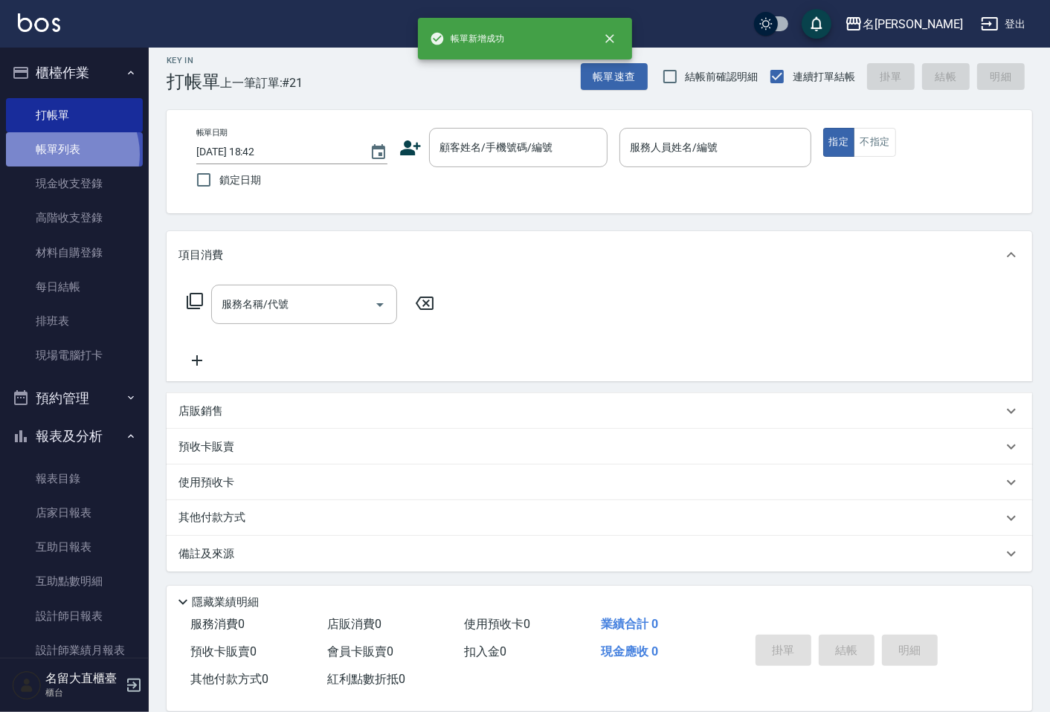
click at [59, 155] on link "帳單列表" at bounding box center [74, 149] width 137 height 34
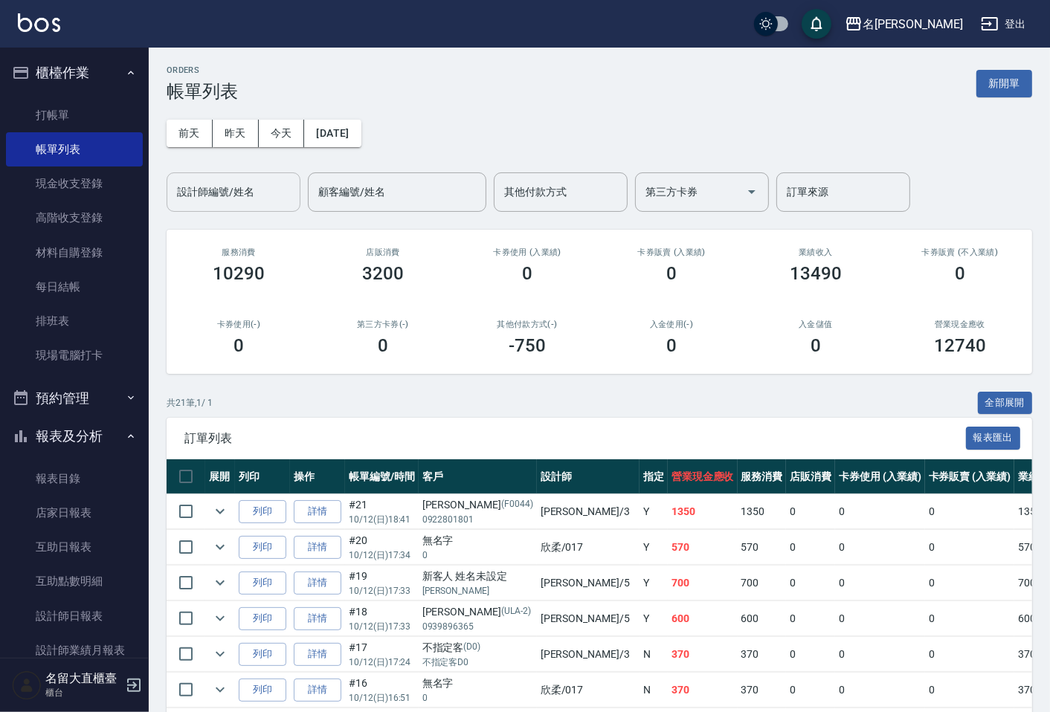
click at [248, 184] on input "設計師編號/姓名" at bounding box center [233, 192] width 120 height 26
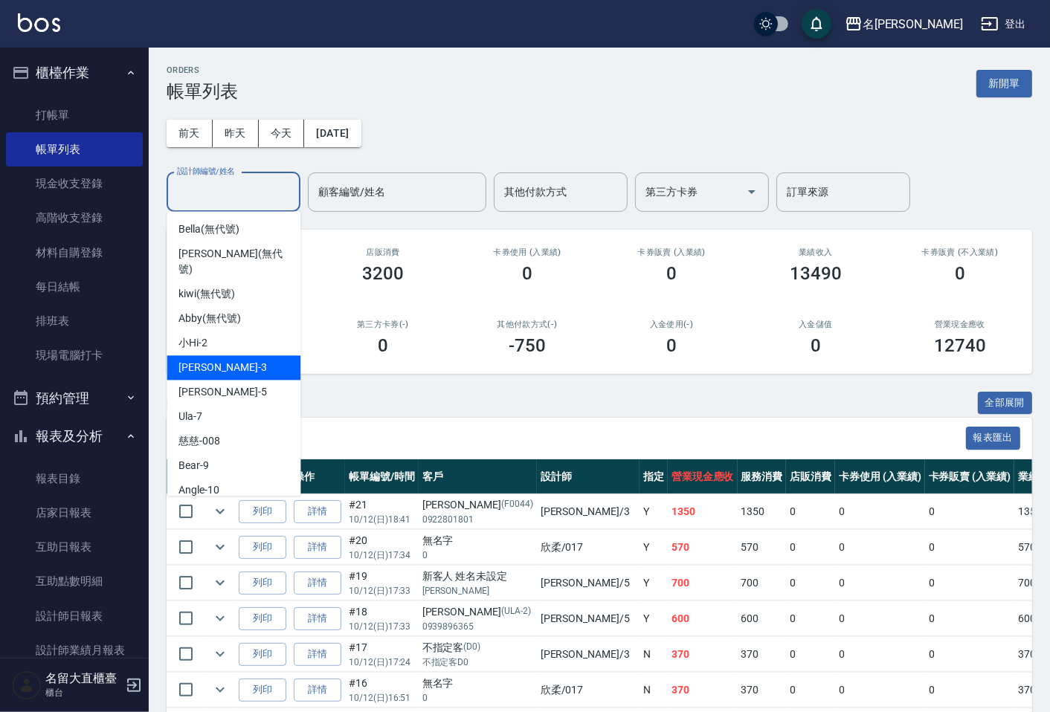
click at [211, 360] on span "[PERSON_NAME]3" at bounding box center [222, 368] width 88 height 16
type input "[PERSON_NAME]3"
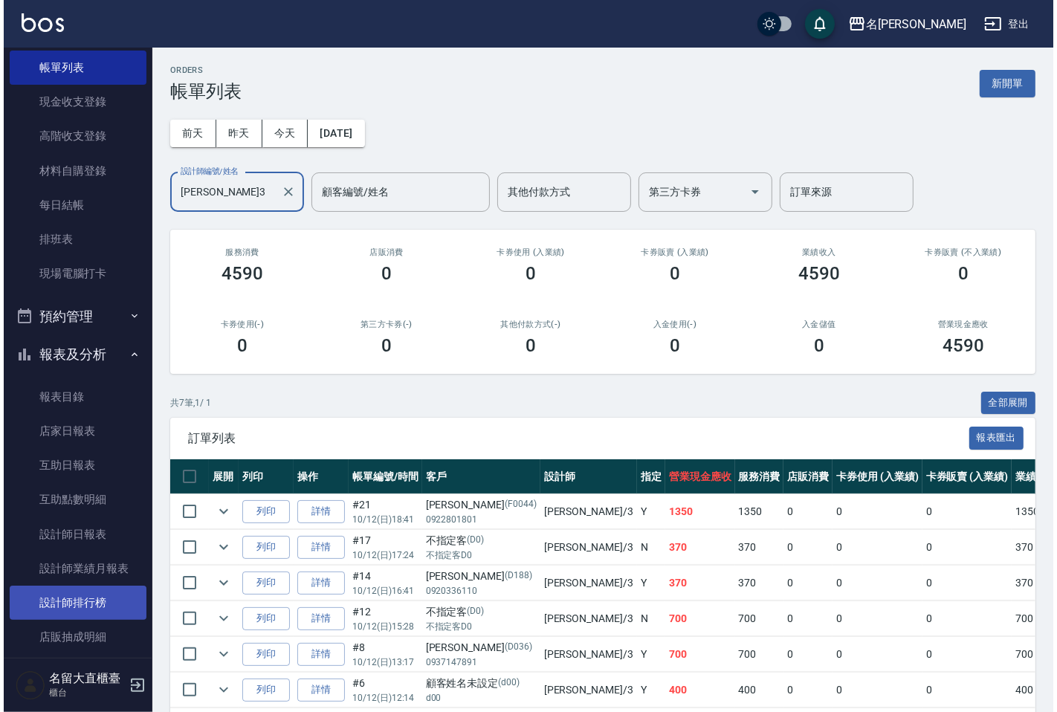
scroll to position [248, 0]
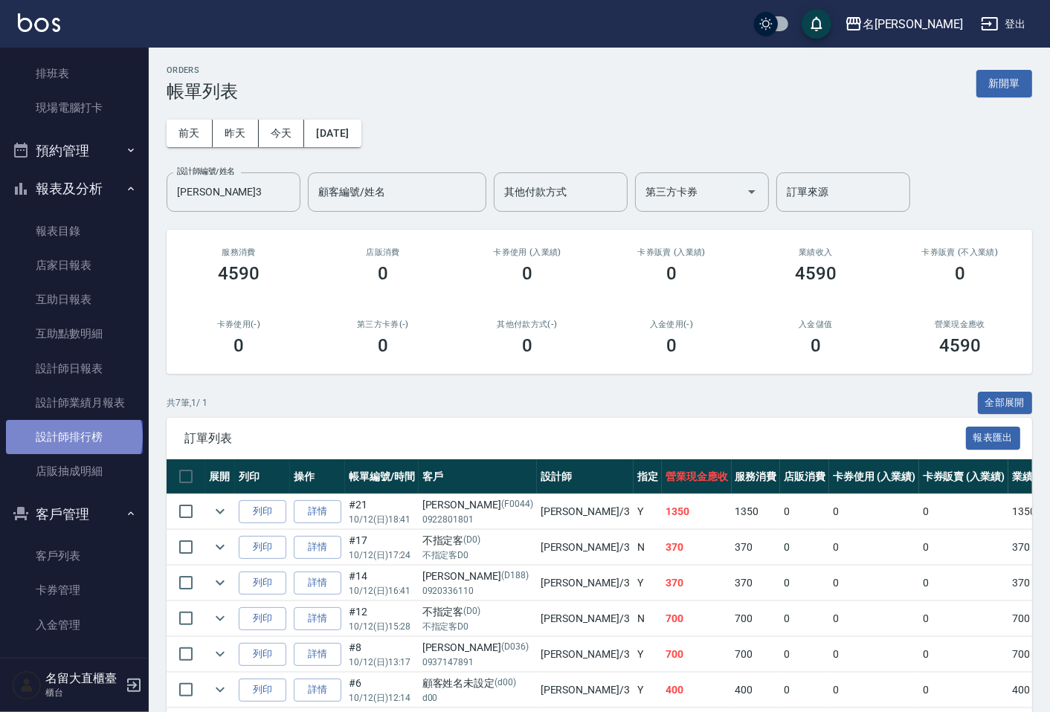
click at [73, 437] on link "設計師排行榜" at bounding box center [74, 437] width 137 height 34
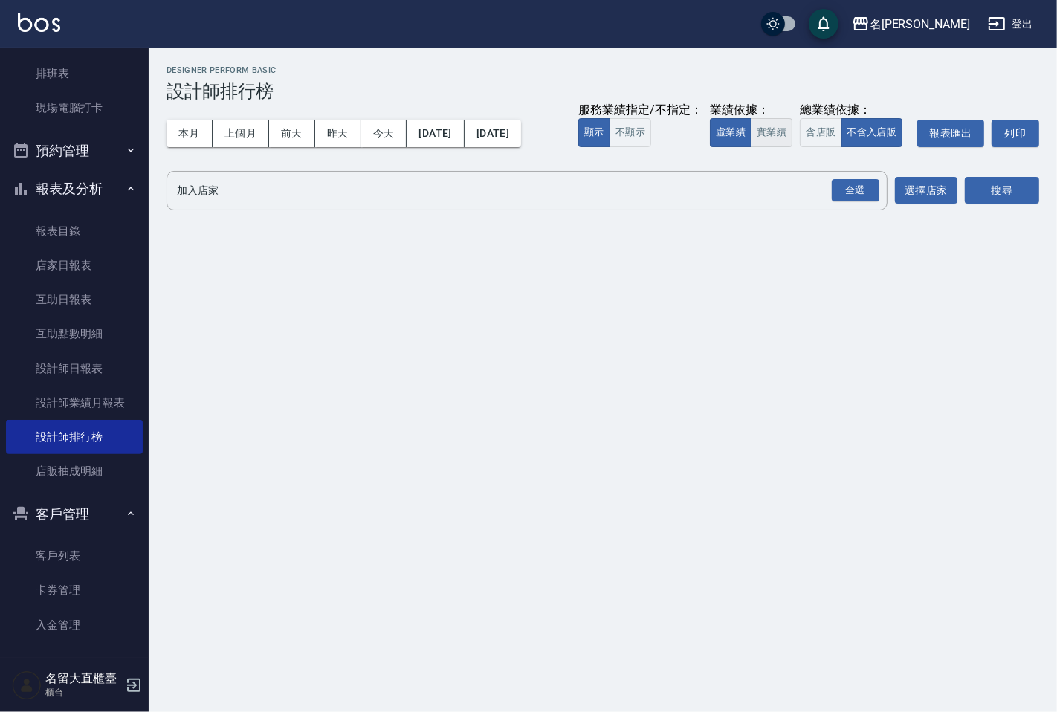
click at [789, 132] on button "實業績" at bounding box center [772, 132] width 42 height 29
click at [846, 180] on div "全選" at bounding box center [856, 190] width 48 height 23
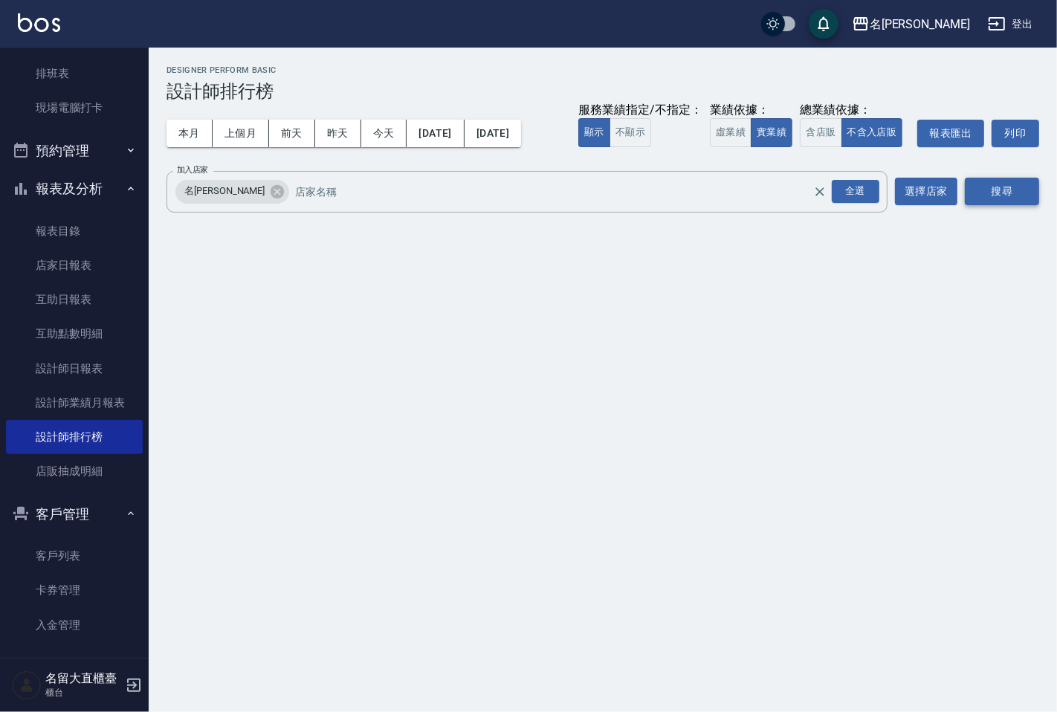
click at [965, 188] on button "搜尋" at bounding box center [1002, 192] width 74 height 28
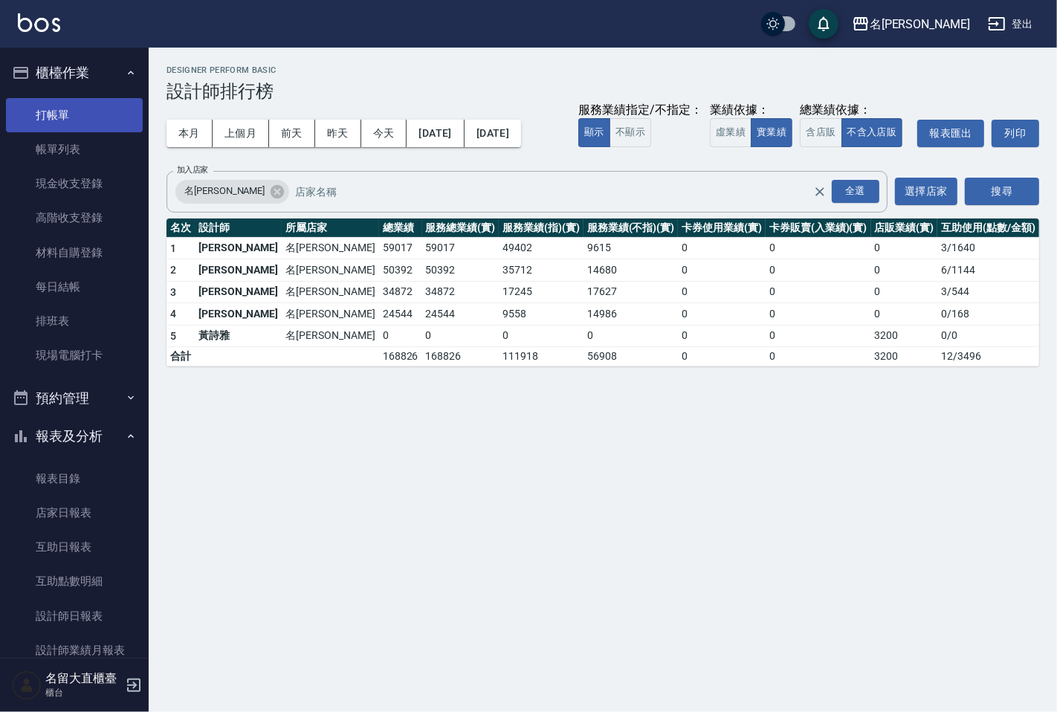
click at [85, 123] on link "打帳單" at bounding box center [74, 115] width 137 height 34
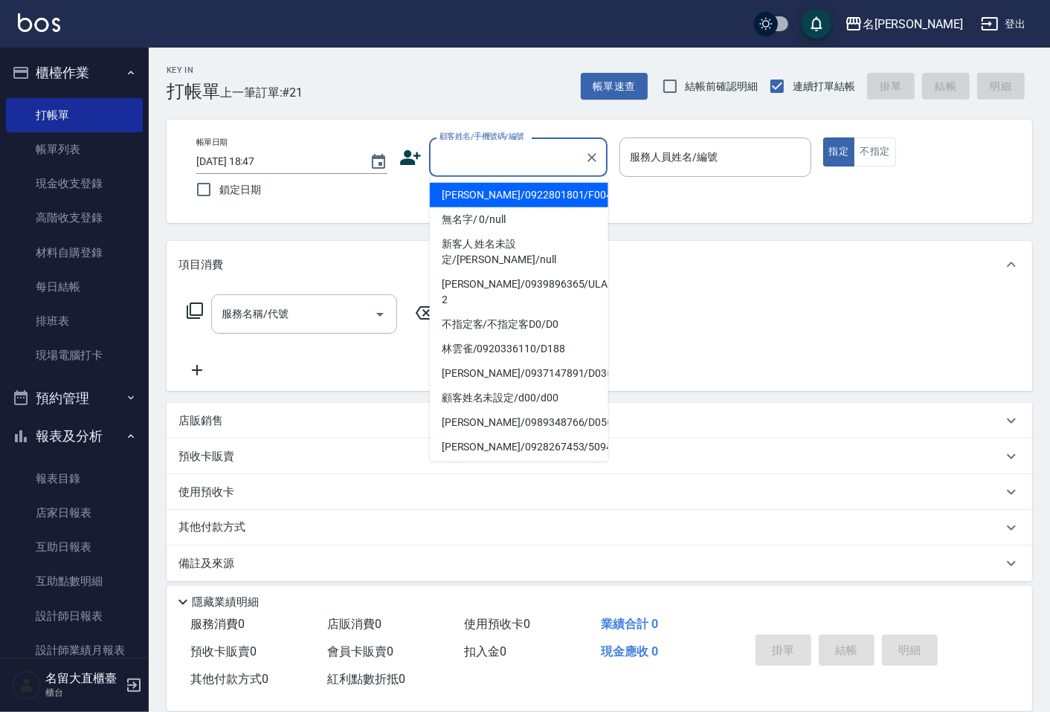
click at [461, 154] on input "顧客姓名/手機號碼/編號" at bounding box center [507, 157] width 143 height 26
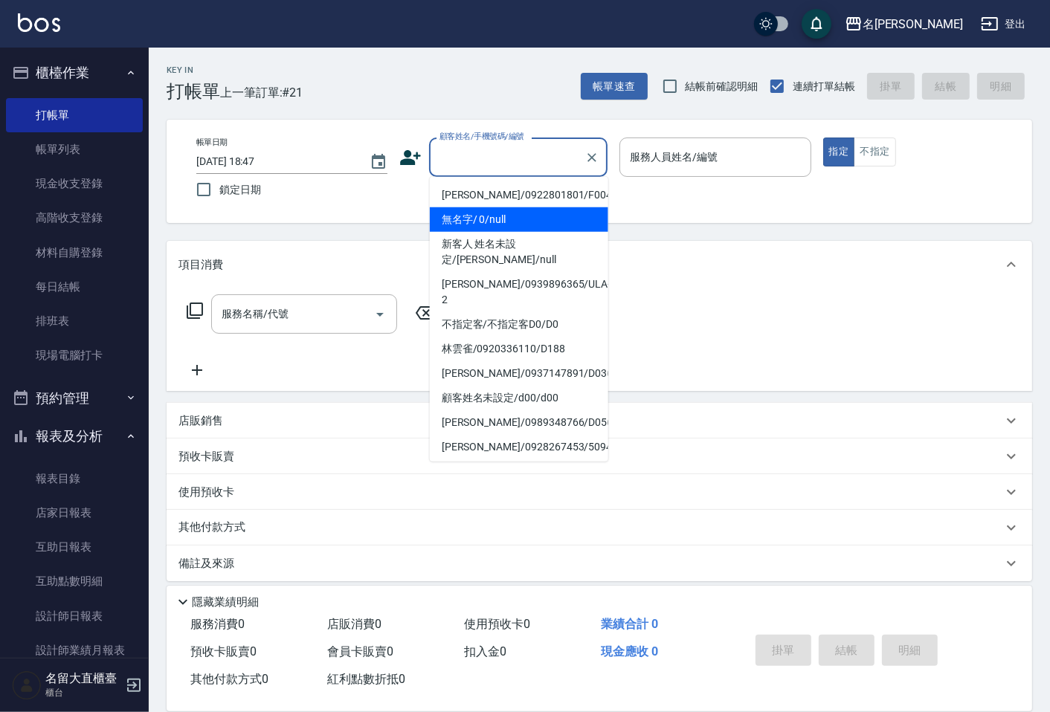
click at [482, 223] on li "無名字/ 0/null" at bounding box center [519, 219] width 178 height 25
type input "無名字/ 0/null"
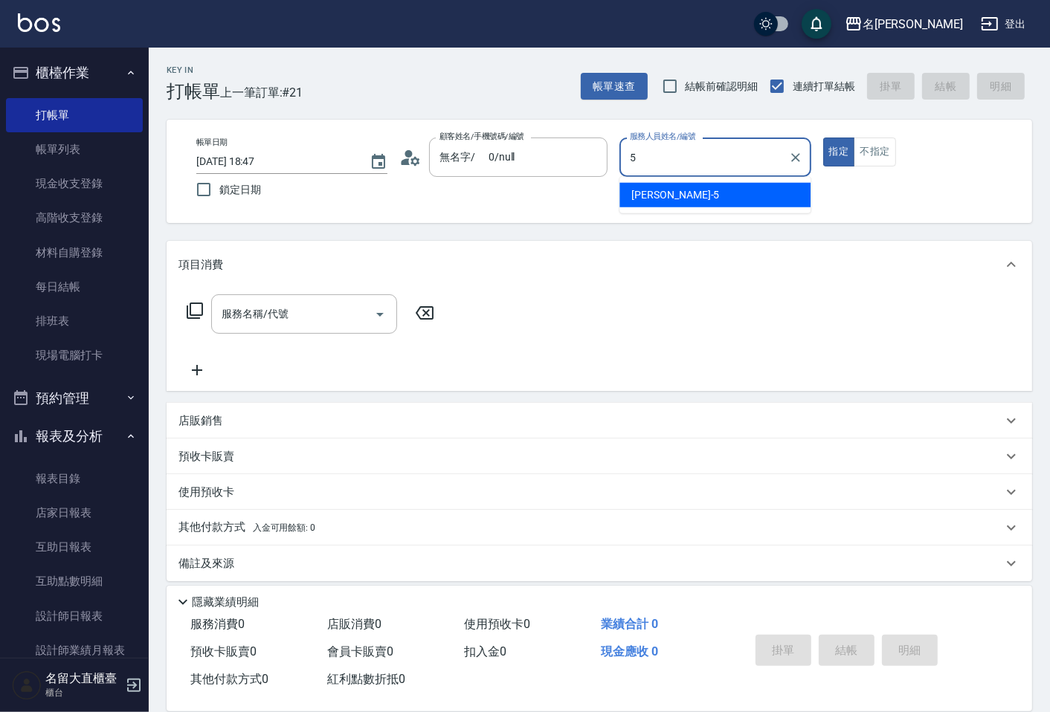
type input "Reese-5"
type button "true"
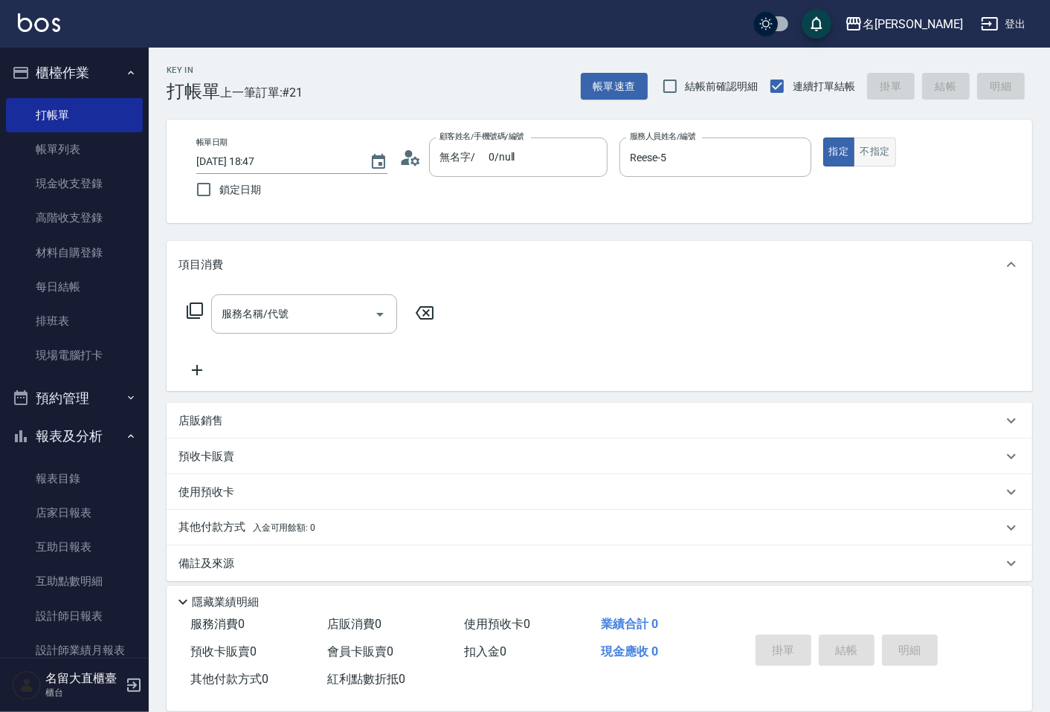
click at [863, 143] on button "不指定" at bounding box center [875, 152] width 42 height 29
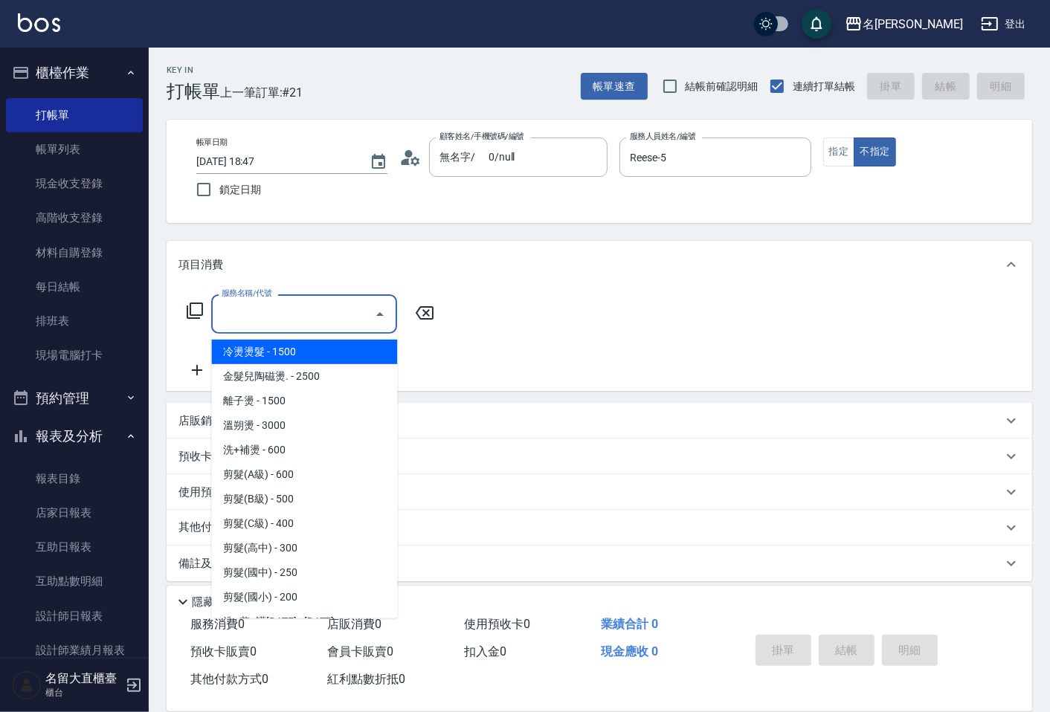
click at [339, 323] on input "服務名稱/代號" at bounding box center [293, 314] width 150 height 26
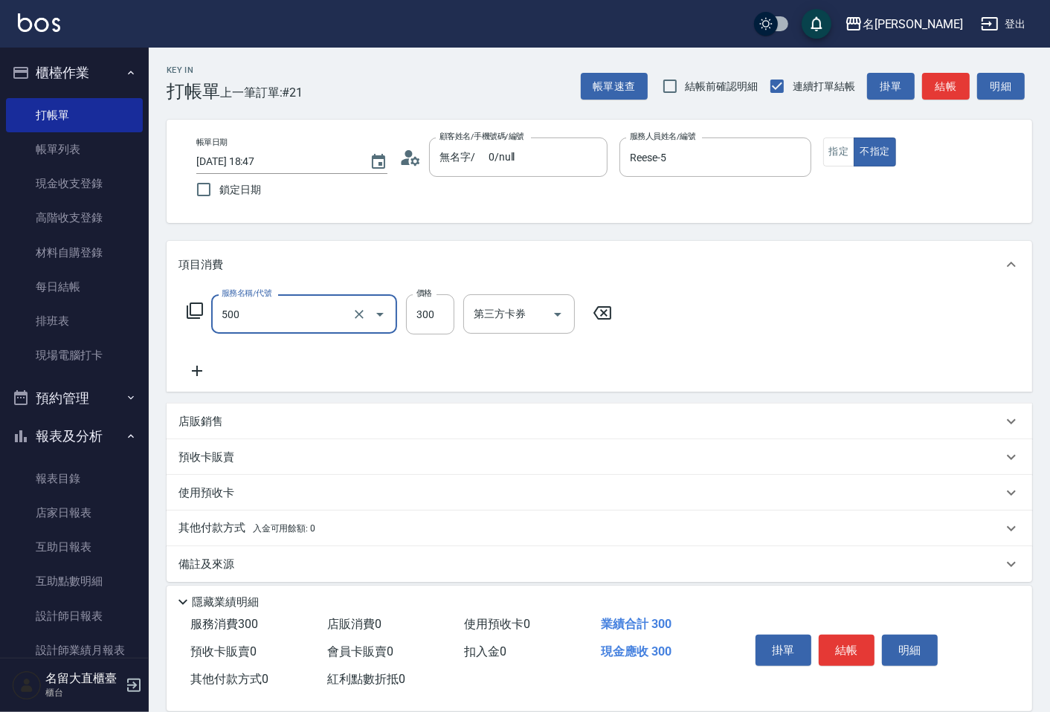
type input "洗髮(500)"
type input "350"
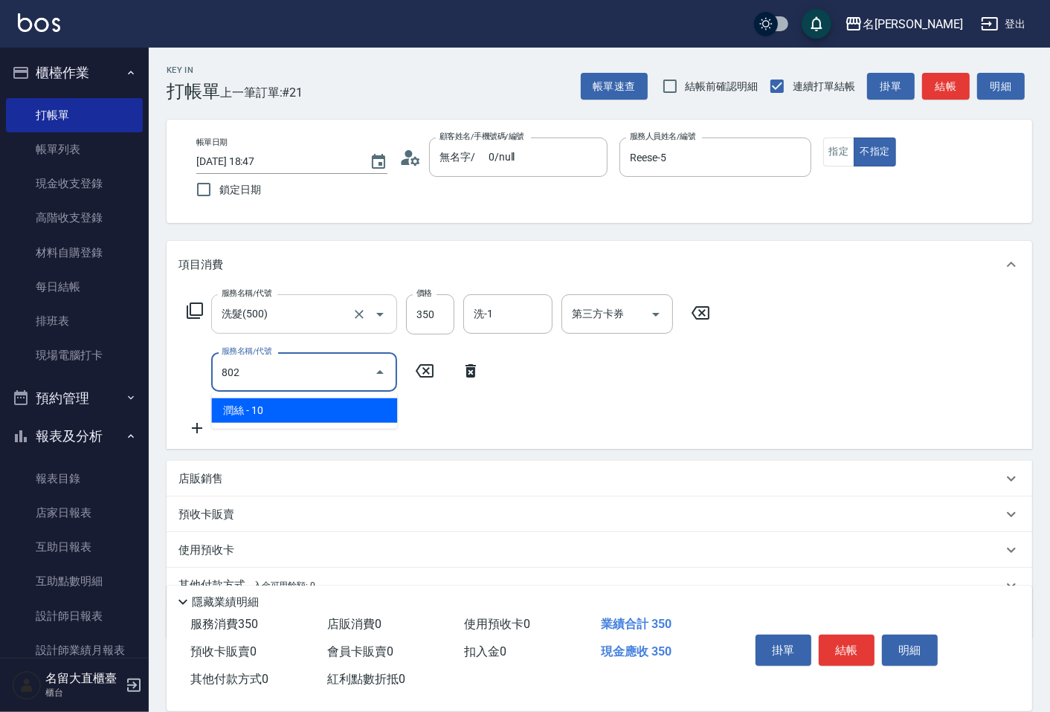
type input "潤絲(802)"
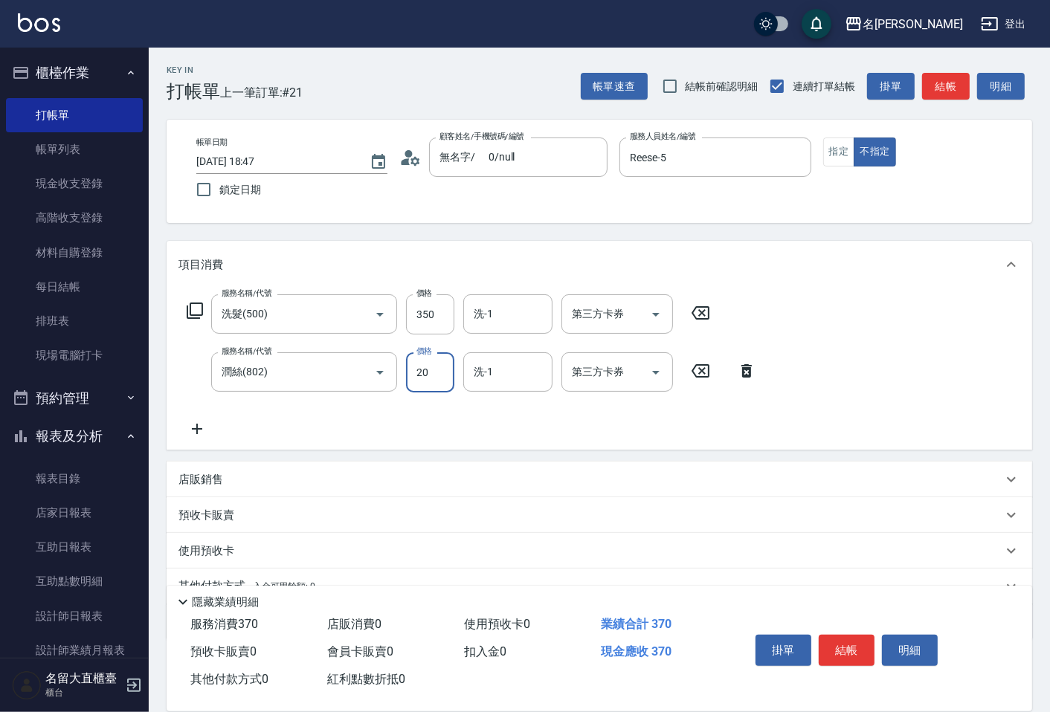
type input "20"
click at [949, 100] on div "帳單速查 結帳前確認明細 連續打單結帳 掛單 結帳 明細" at bounding box center [806, 86] width 451 height 31
click at [955, 91] on button "結帳" at bounding box center [946, 87] width 48 height 28
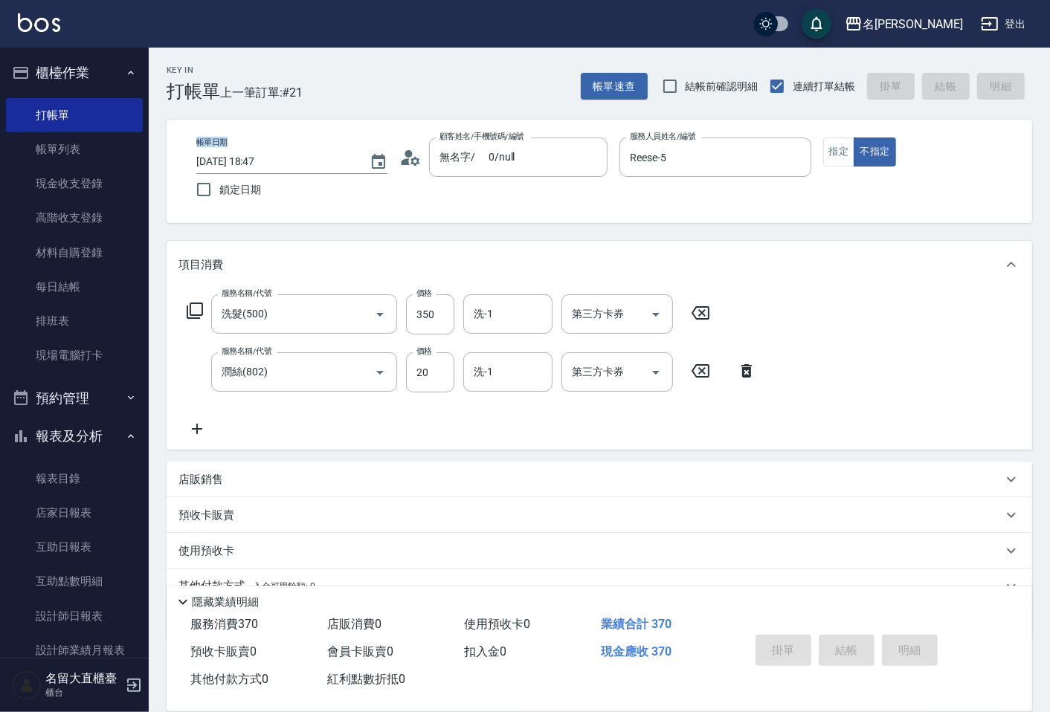
type input "[DATE] 18:48"
